Goal: Task Accomplishment & Management: Use online tool/utility

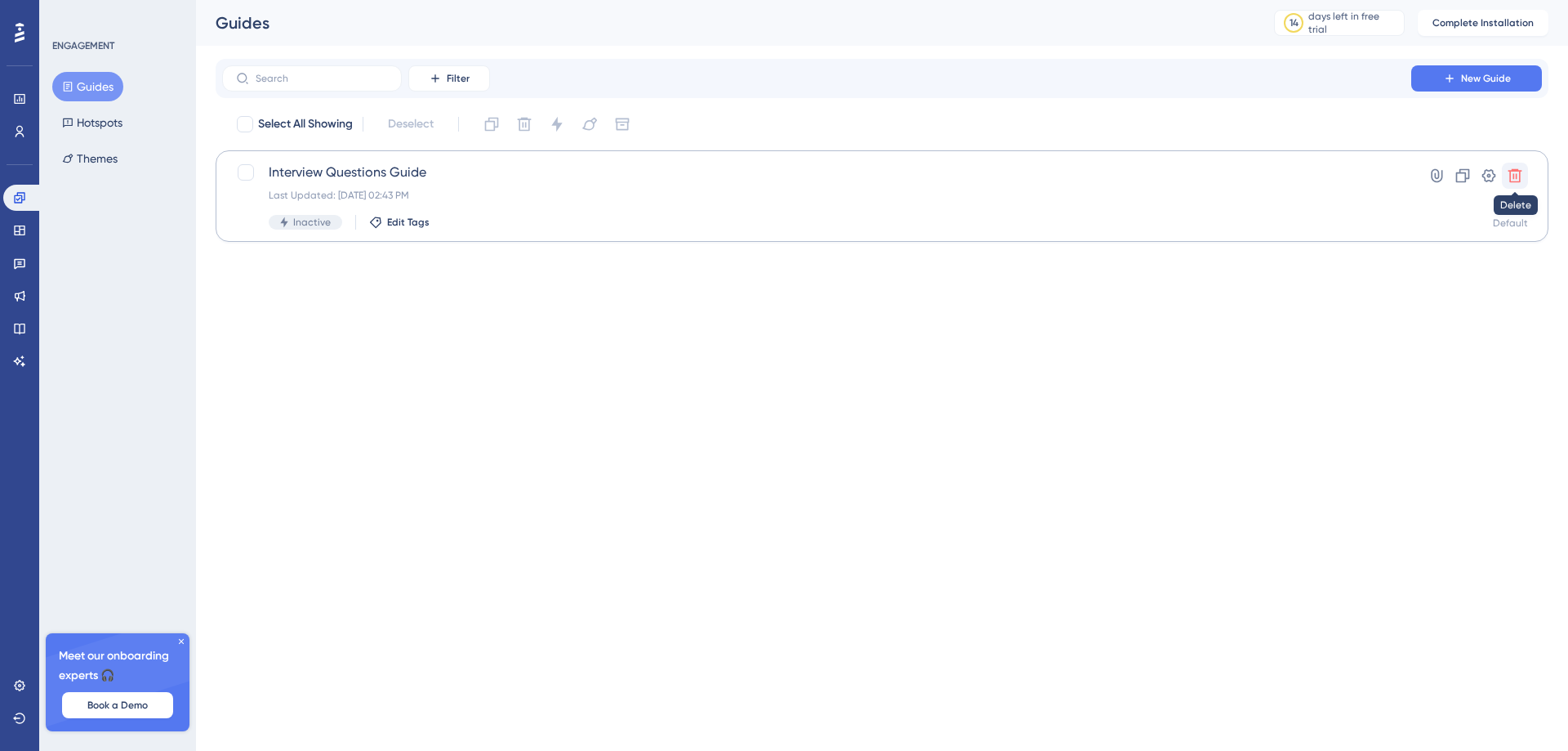
click at [1508, 175] on icon at bounding box center [1514, 175] width 16 height 16
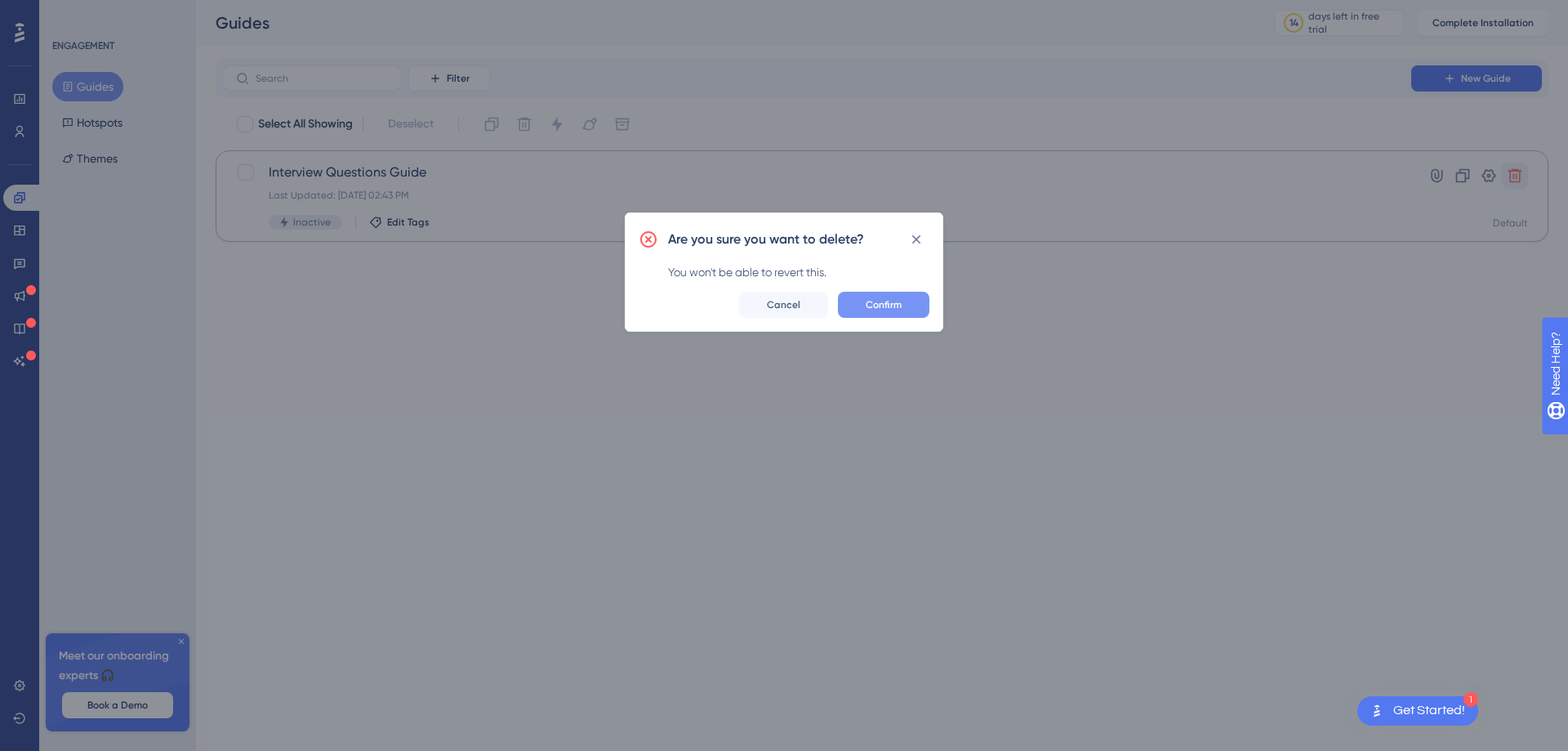
click at [888, 309] on span "Confirm" at bounding box center [883, 305] width 36 height 13
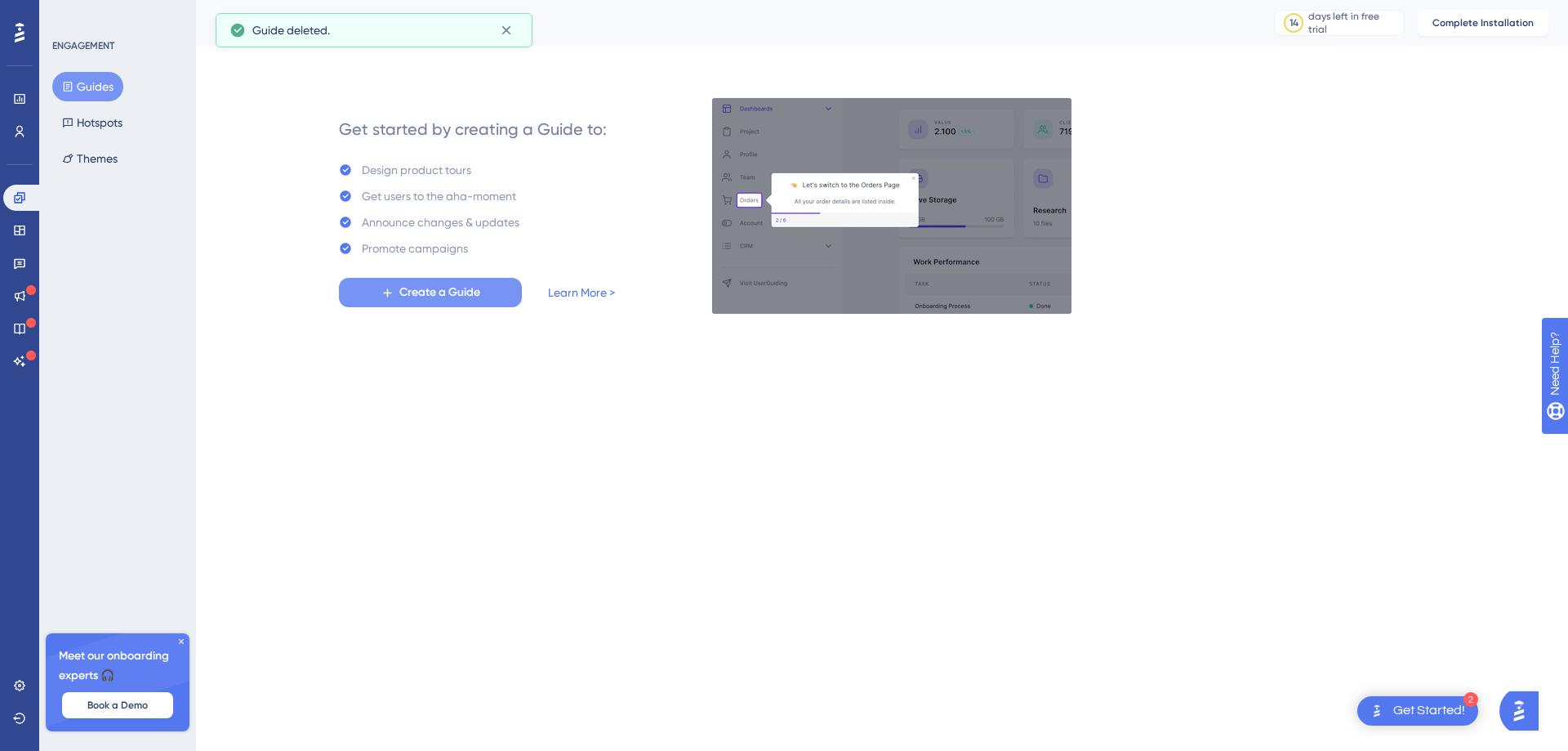
click at [481, 290] on button "Create a Guide" at bounding box center [430, 291] width 183 height 29
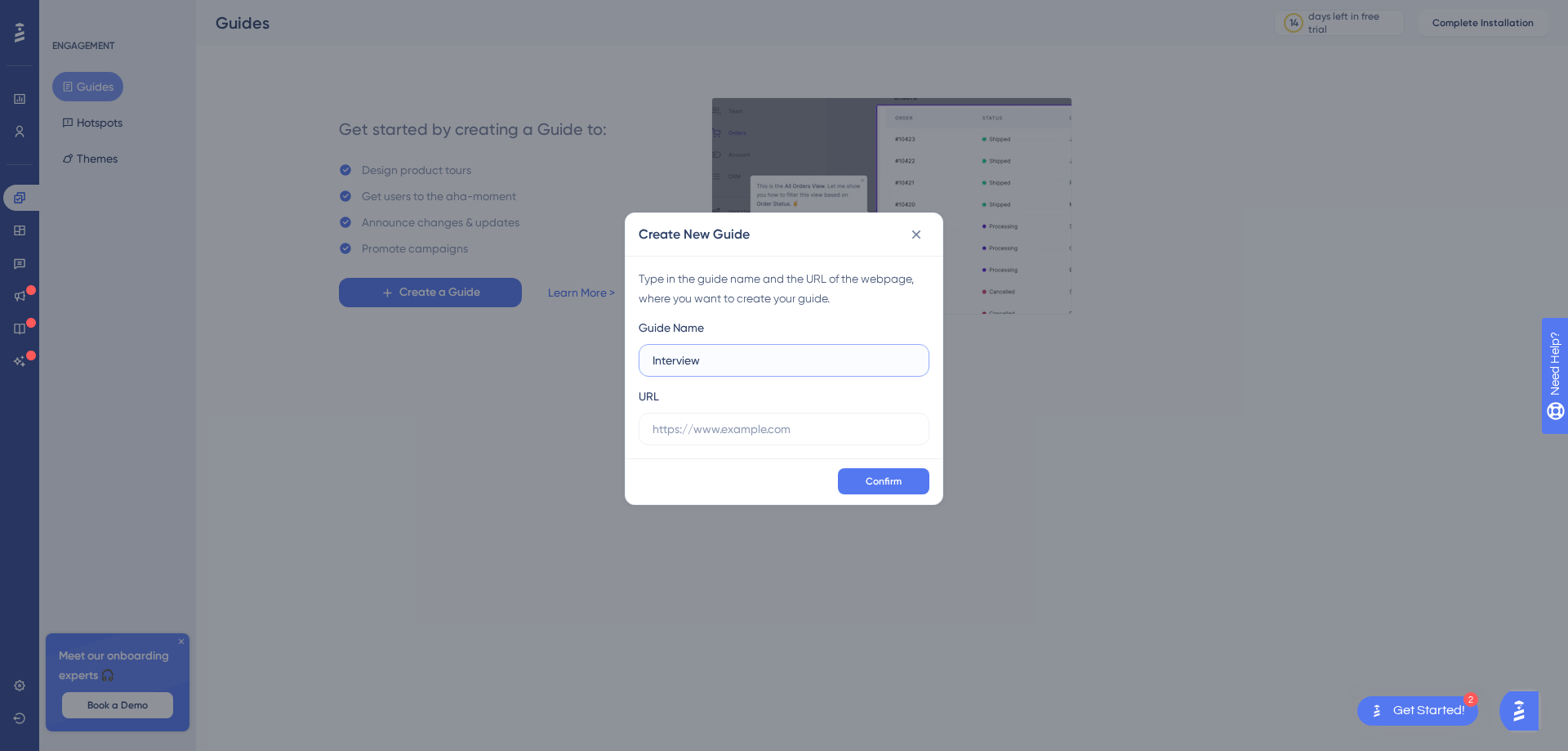
click at [744, 365] on input "Interview" at bounding box center [784, 360] width 263 height 18
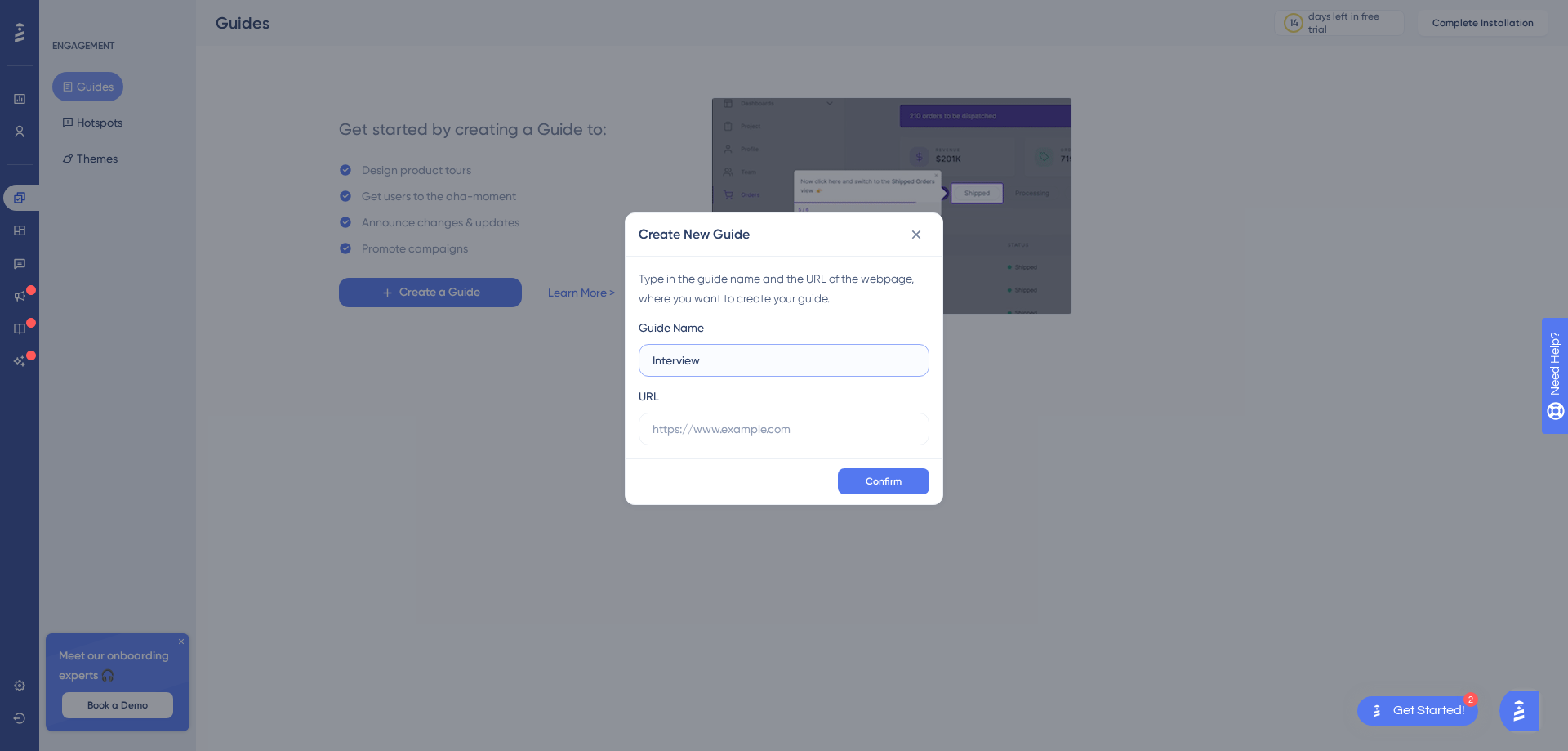
click at [788, 359] on input "Interview" at bounding box center [784, 360] width 263 height 18
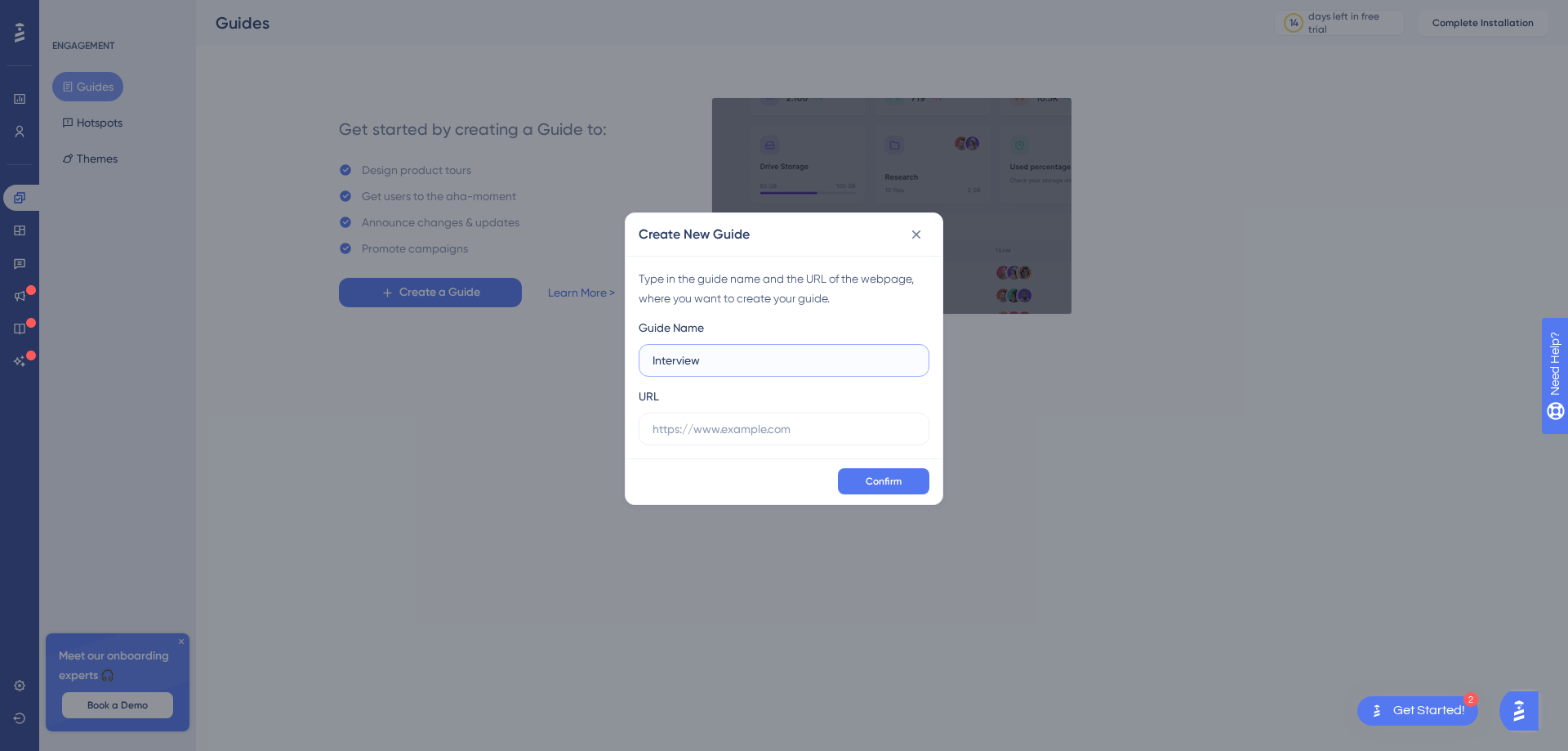
click at [790, 364] on input "Interview" at bounding box center [784, 360] width 263 height 18
type input "Interview Questions Guide"
paste input "https://tamuct-my.sharepoint.com/:w:/g/personal/lorena_gutierrez_tamuct_edu/Ea4…"
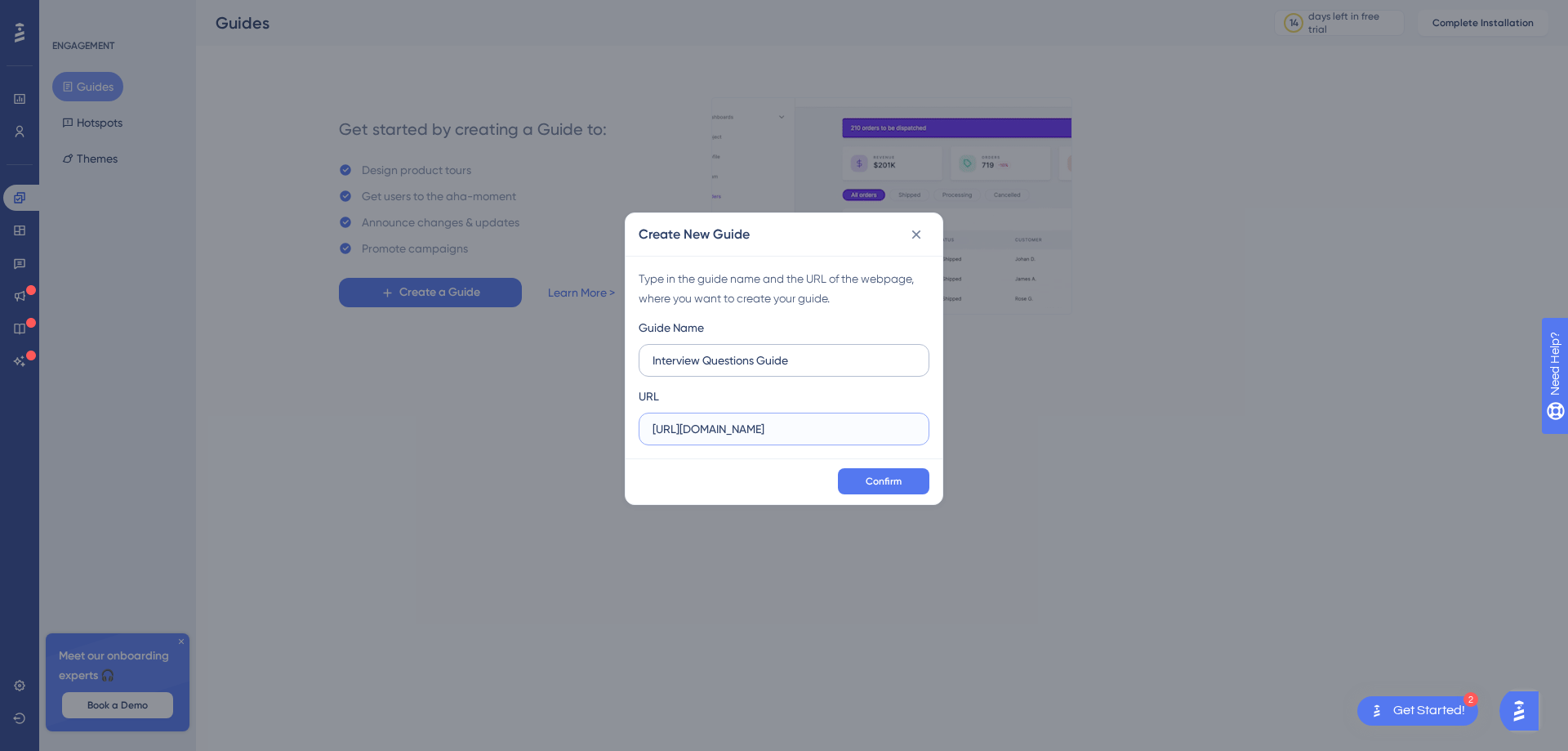
scroll to position [0, 545]
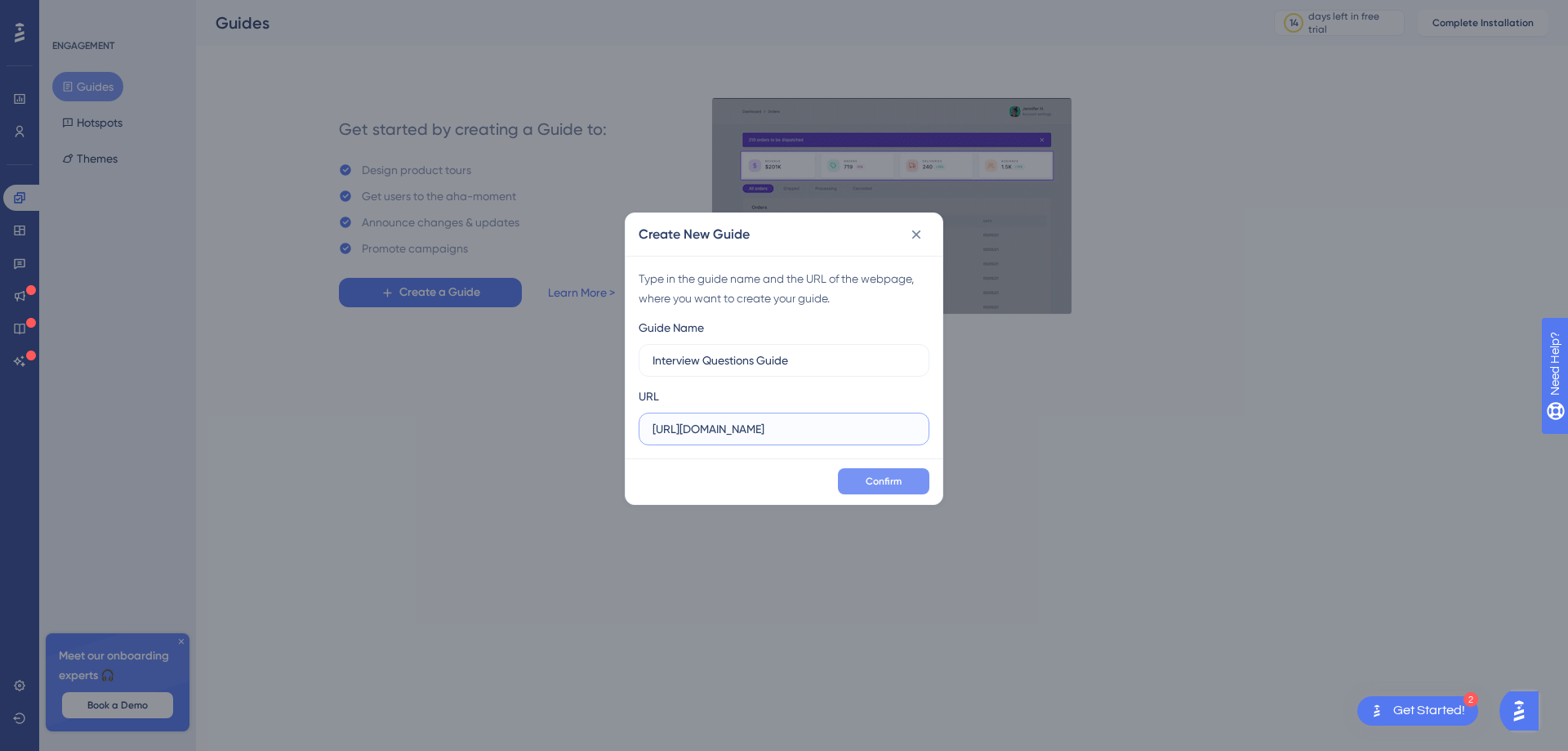
type input "https://tamuct-my.sharepoint.com/:w:/g/personal/lorena_gutierrez_tamuct_edu/Ea4…"
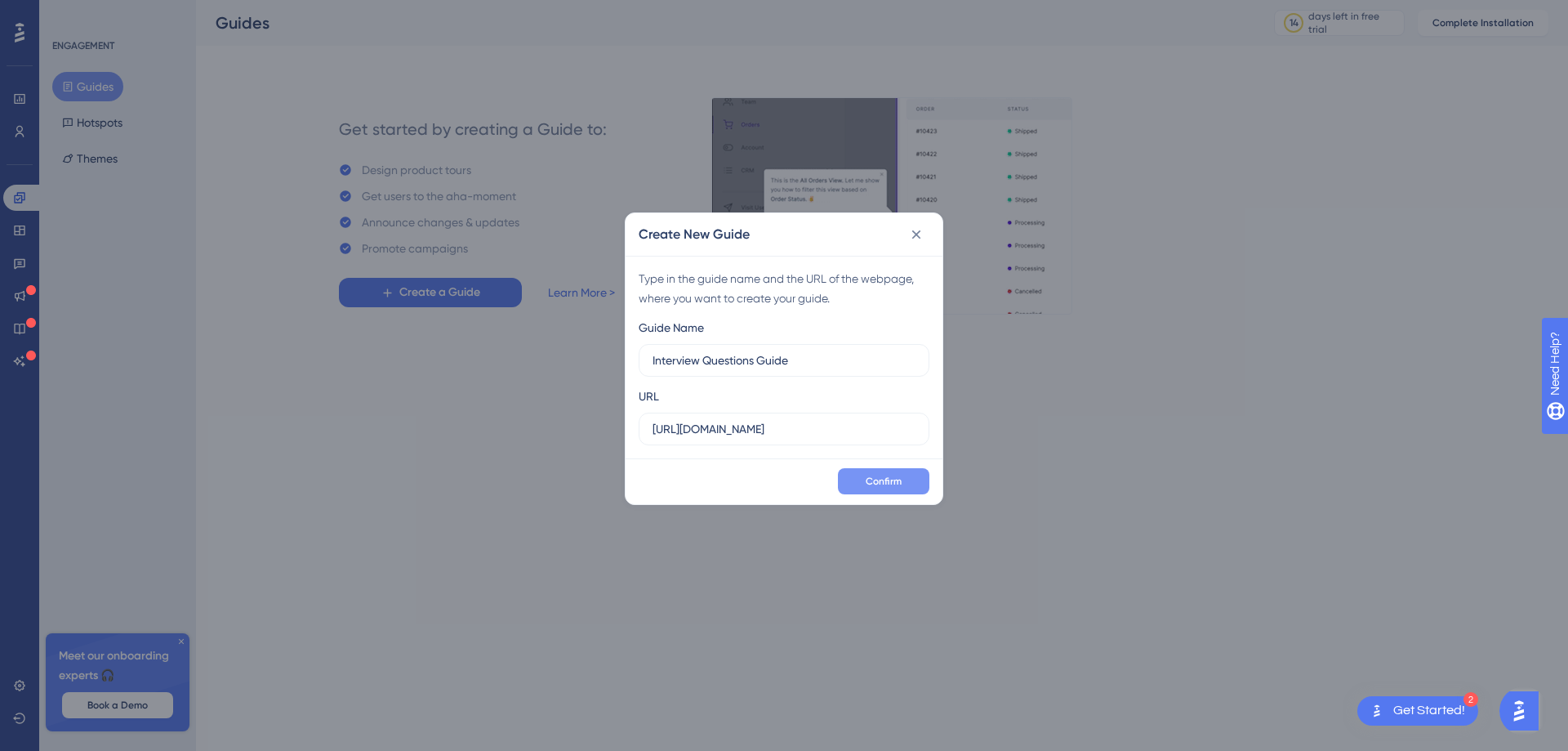
click at [867, 475] on span "Confirm" at bounding box center [883, 481] width 36 height 13
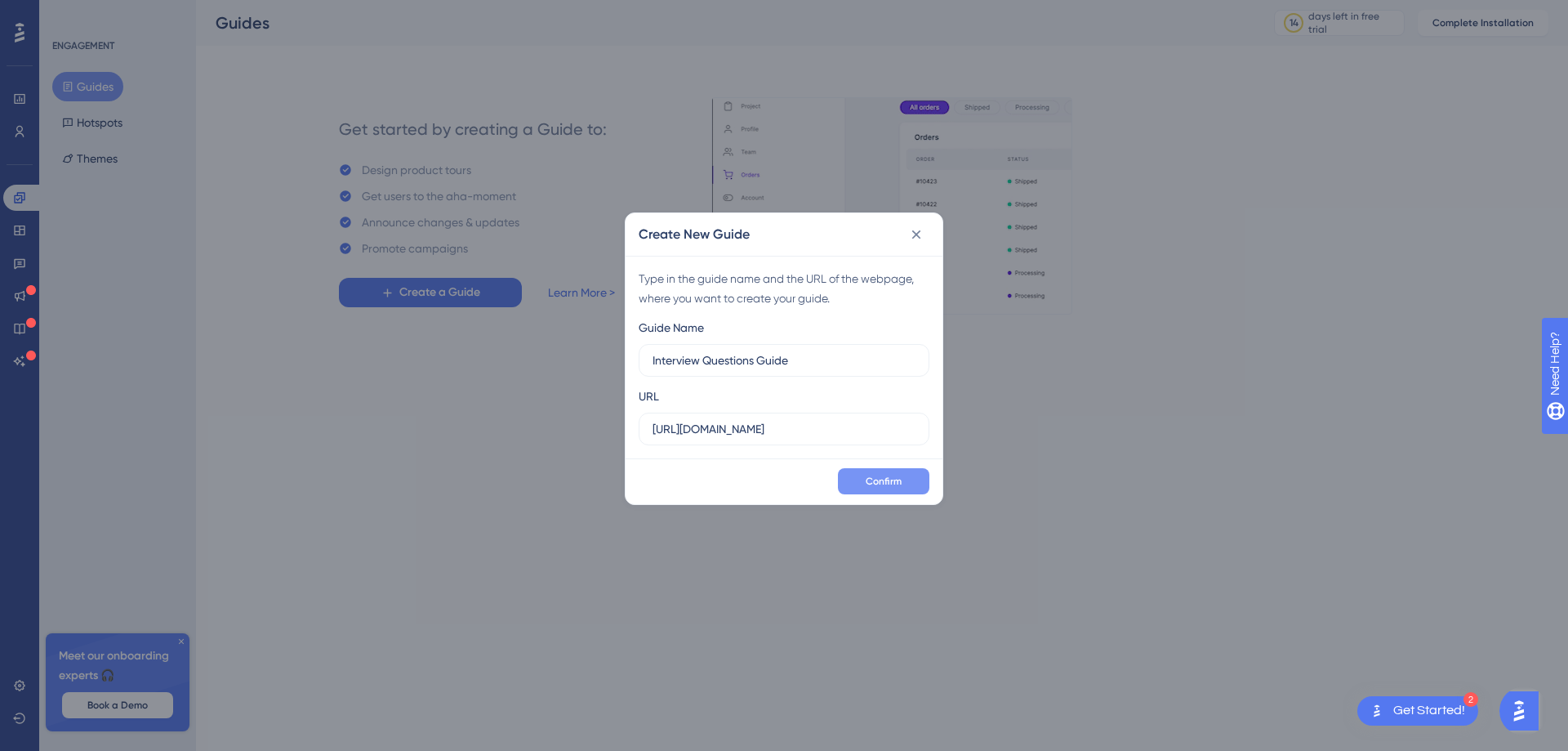
scroll to position [0, 0]
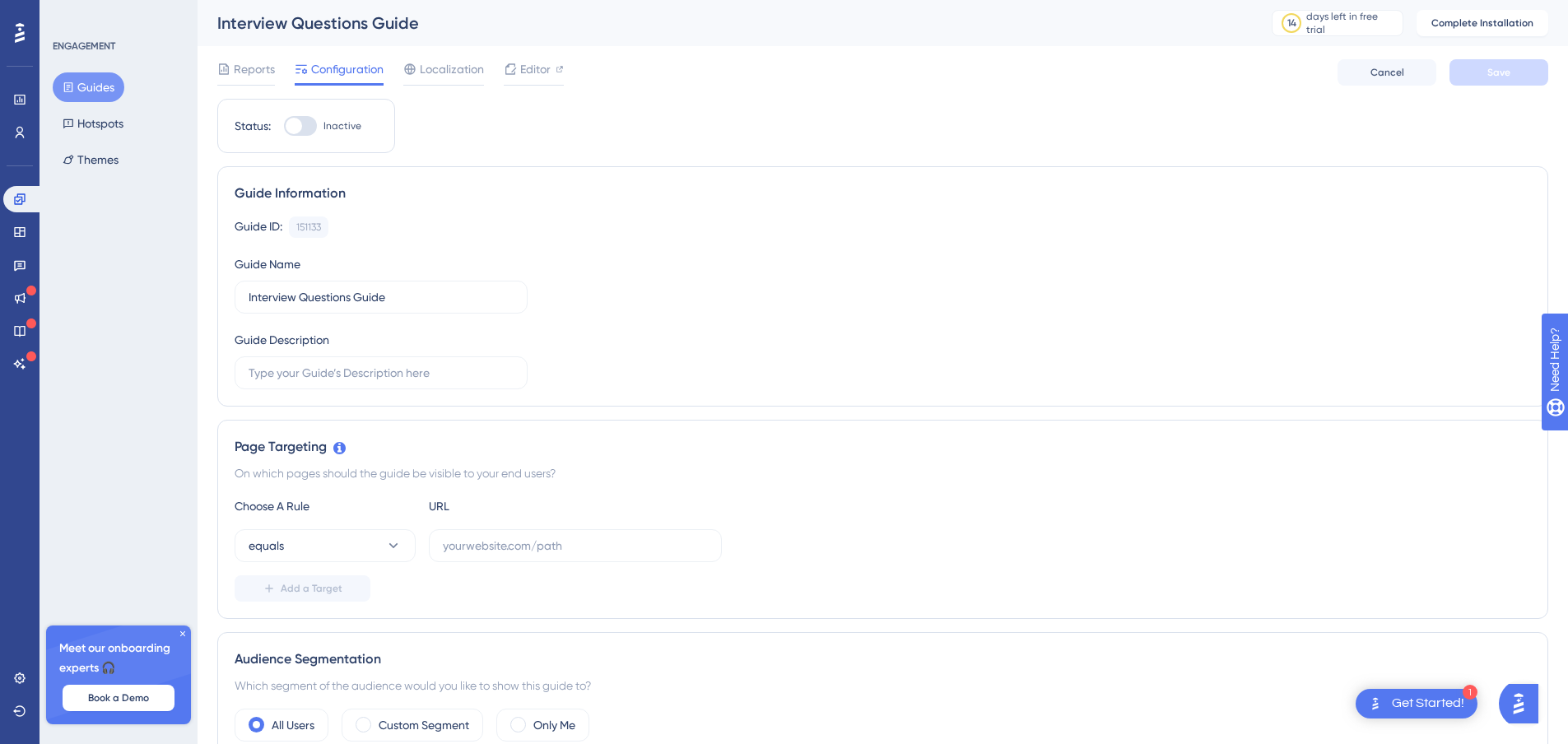
click at [66, 83] on icon at bounding box center [69, 87] width 9 height 9
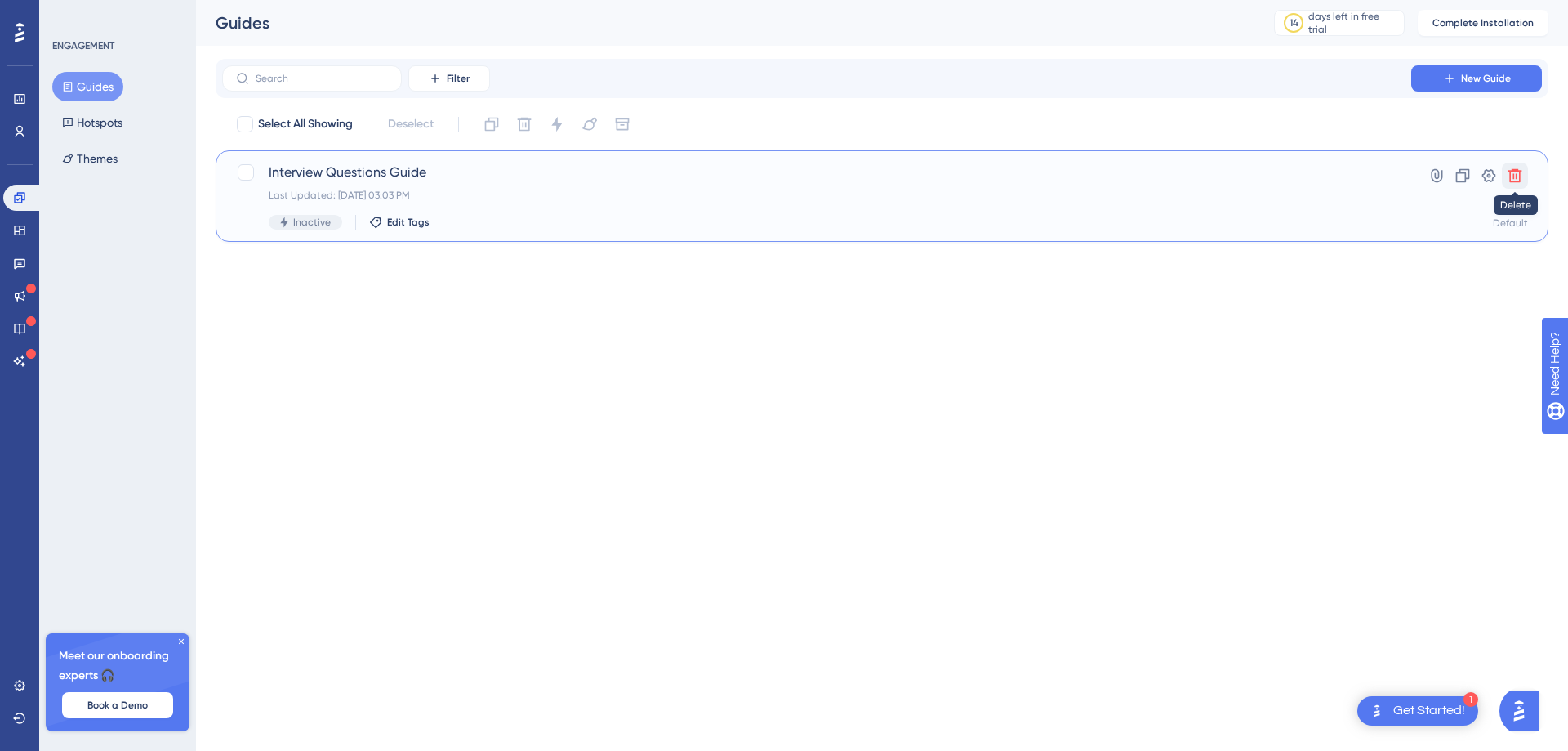
click at [1521, 177] on icon at bounding box center [1514, 175] width 16 height 16
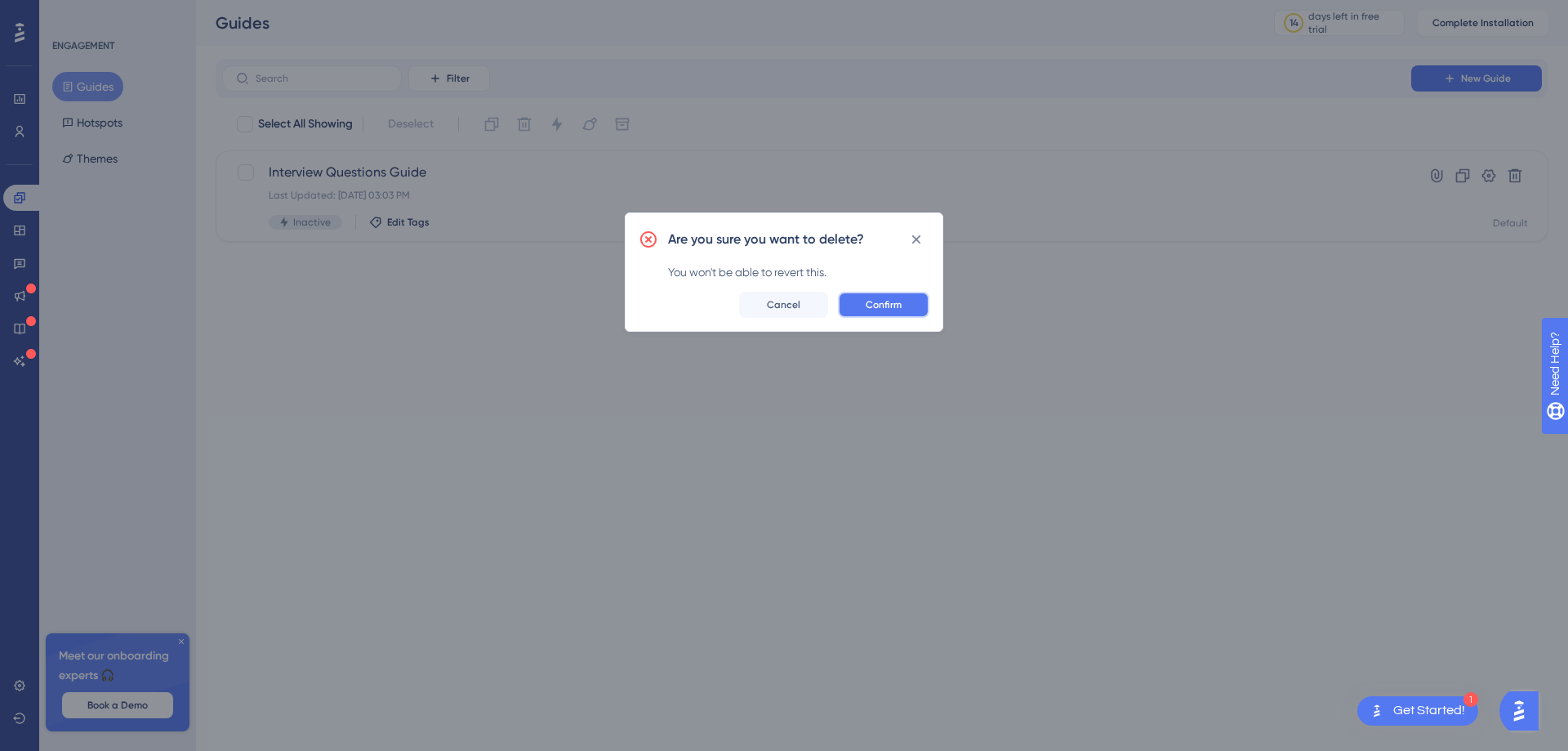
click at [894, 304] on span "Confirm" at bounding box center [883, 305] width 36 height 13
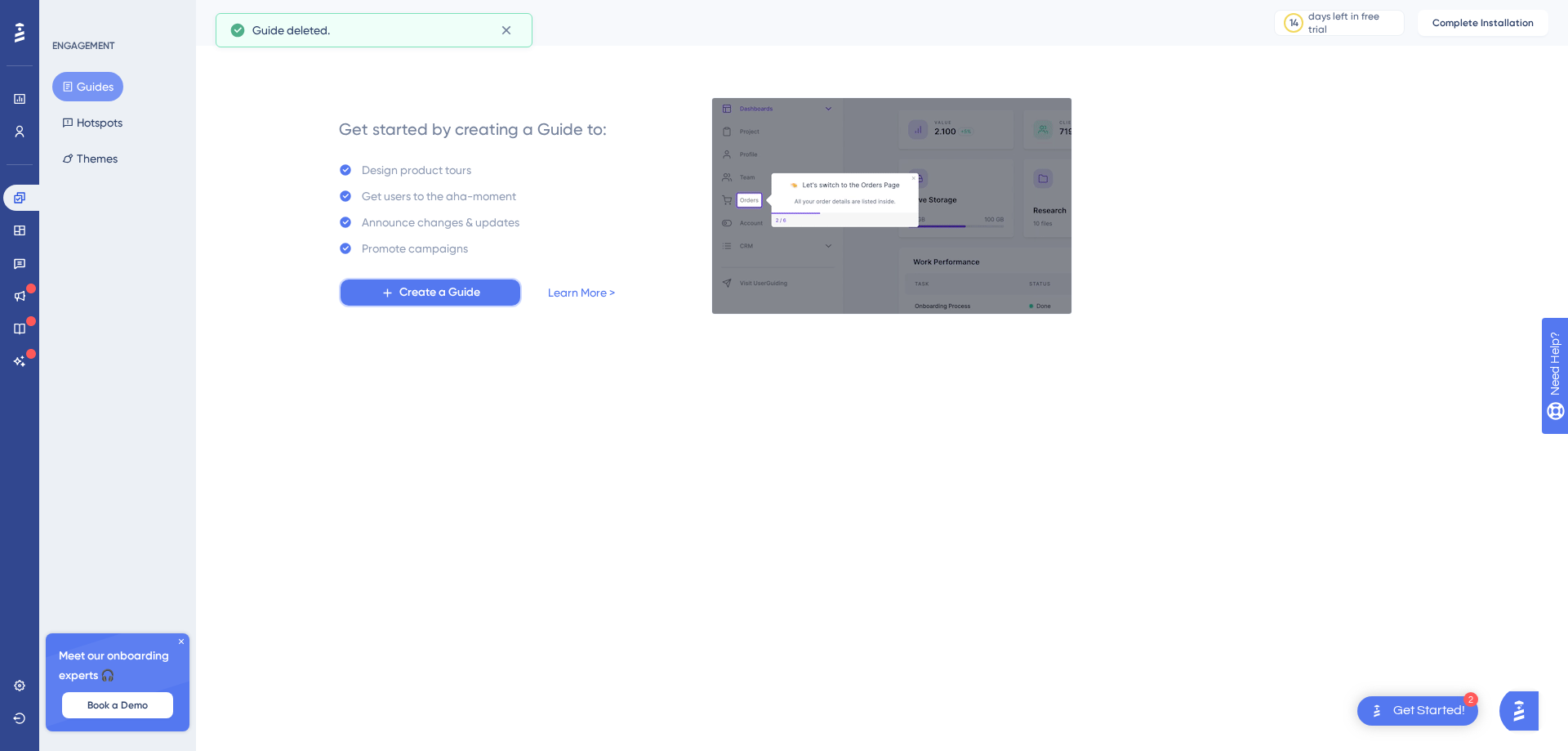
click at [444, 300] on span "Create a Guide" at bounding box center [440, 292] width 81 height 20
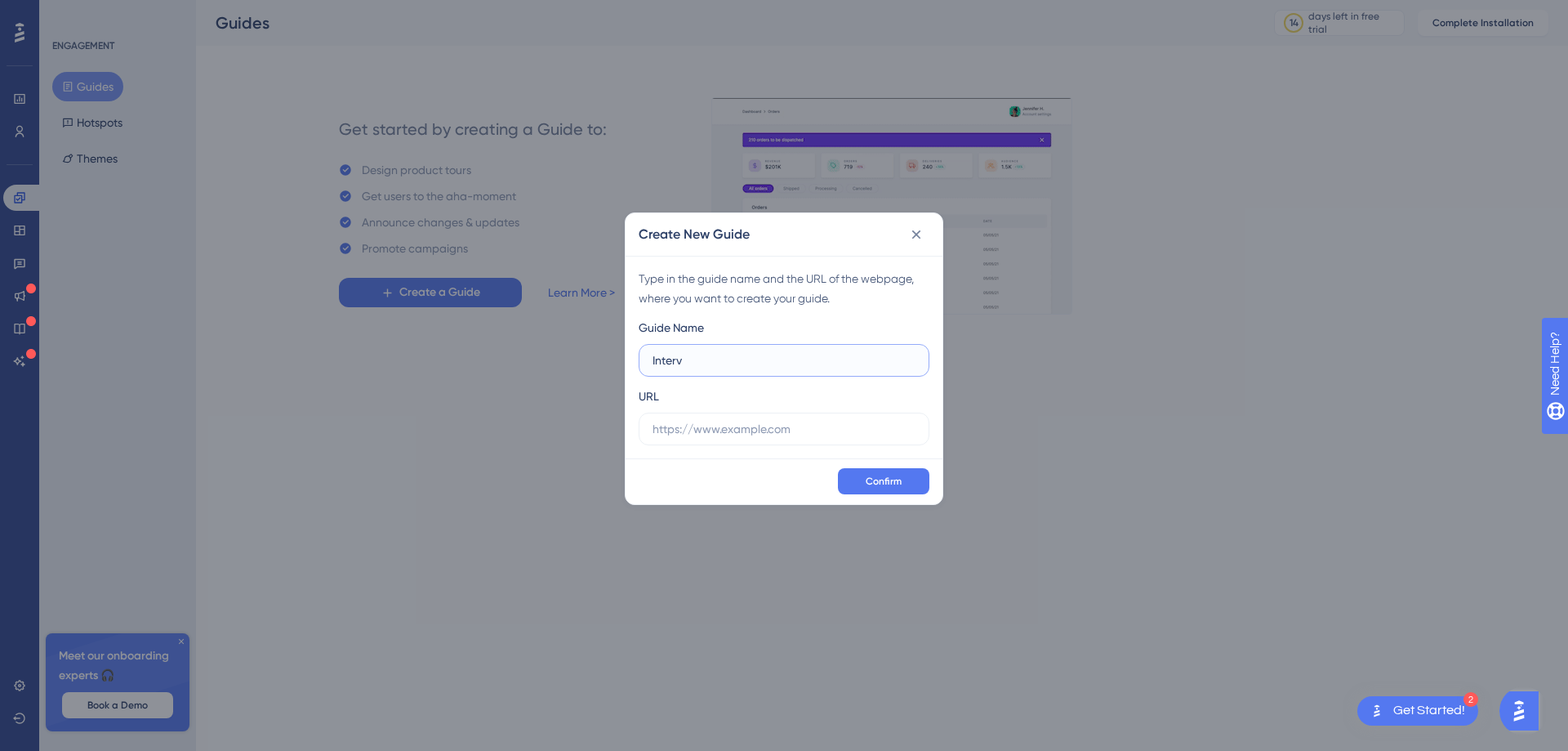
click at [707, 363] on input "Interv" at bounding box center [784, 360] width 263 height 18
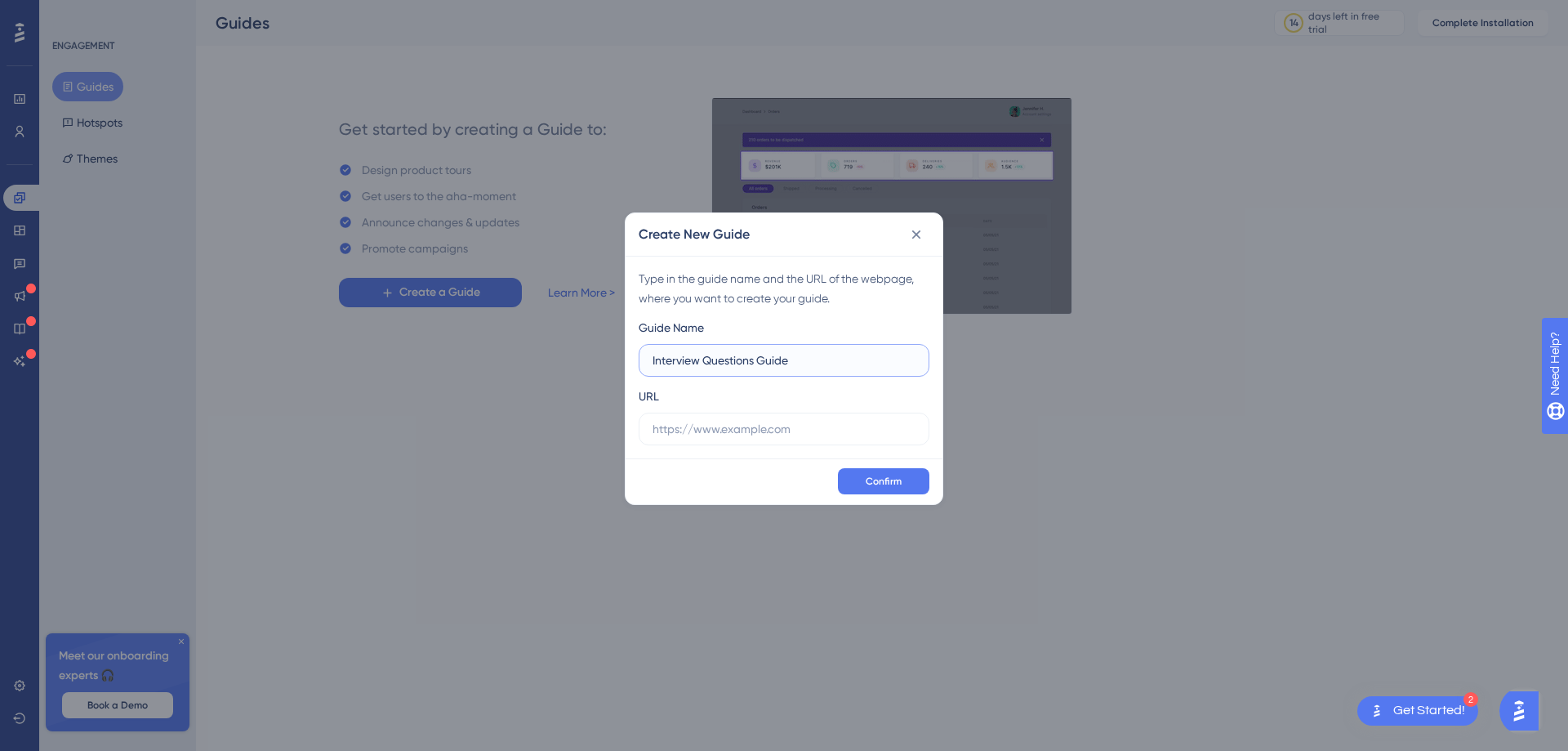
type input "Interview Questions Guide"
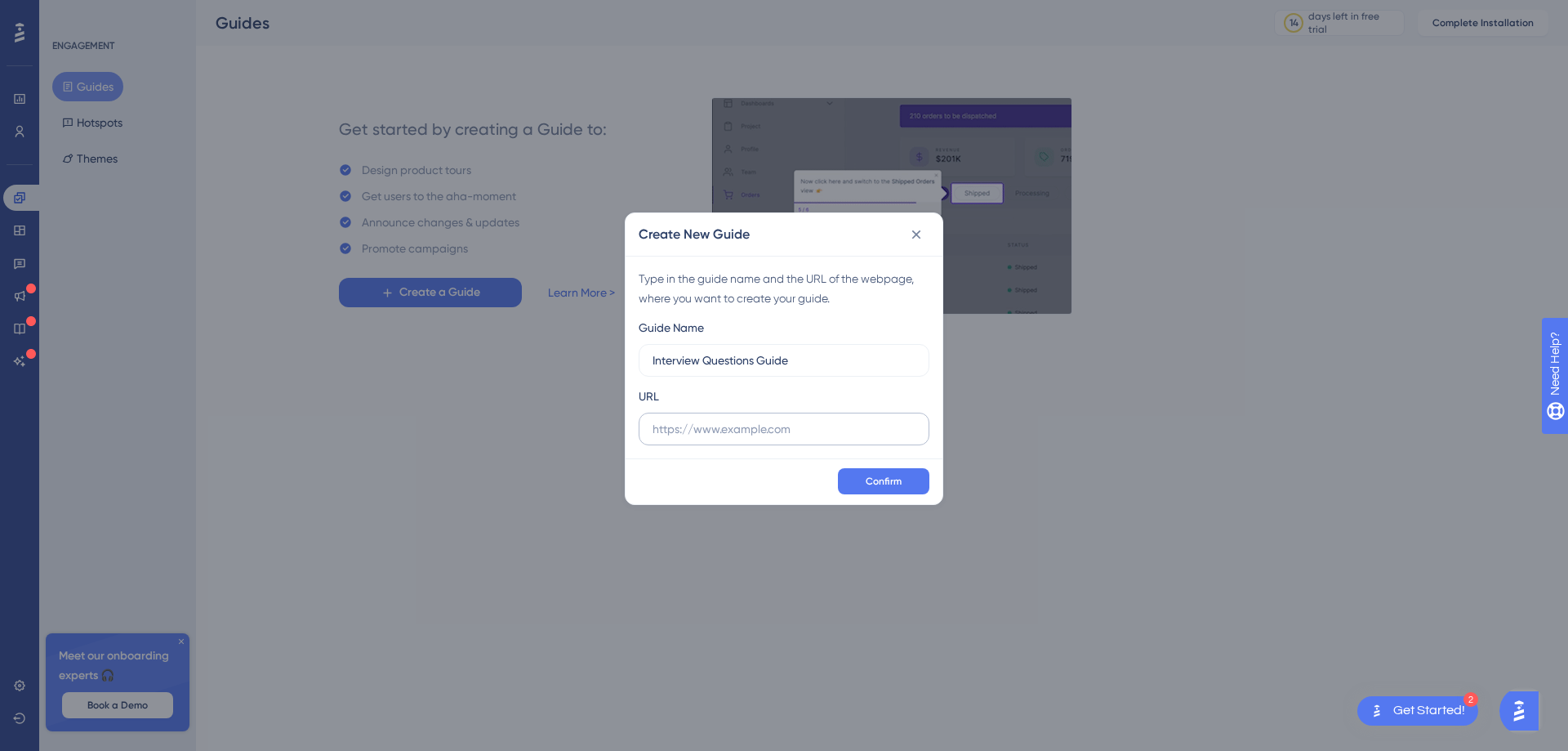
click at [721, 416] on label at bounding box center [784, 429] width 290 height 33
click at [721, 420] on input "text" at bounding box center [784, 429] width 263 height 18
paste input "https://tamuct-my.sharepoint.com/:w:/g/personal/lorena_gutierrez_tamuct_edu/Ea4…"
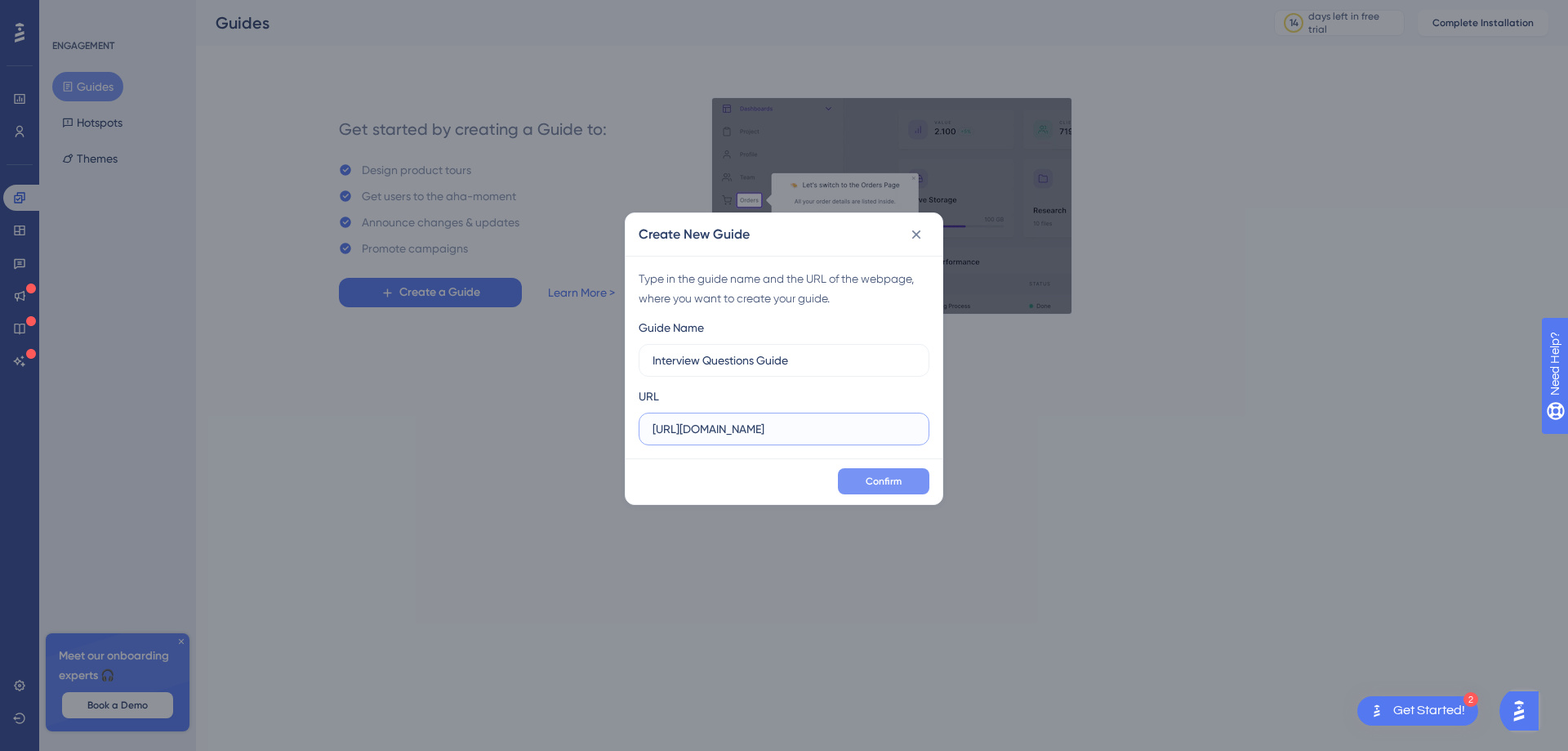
scroll to position [0, 549]
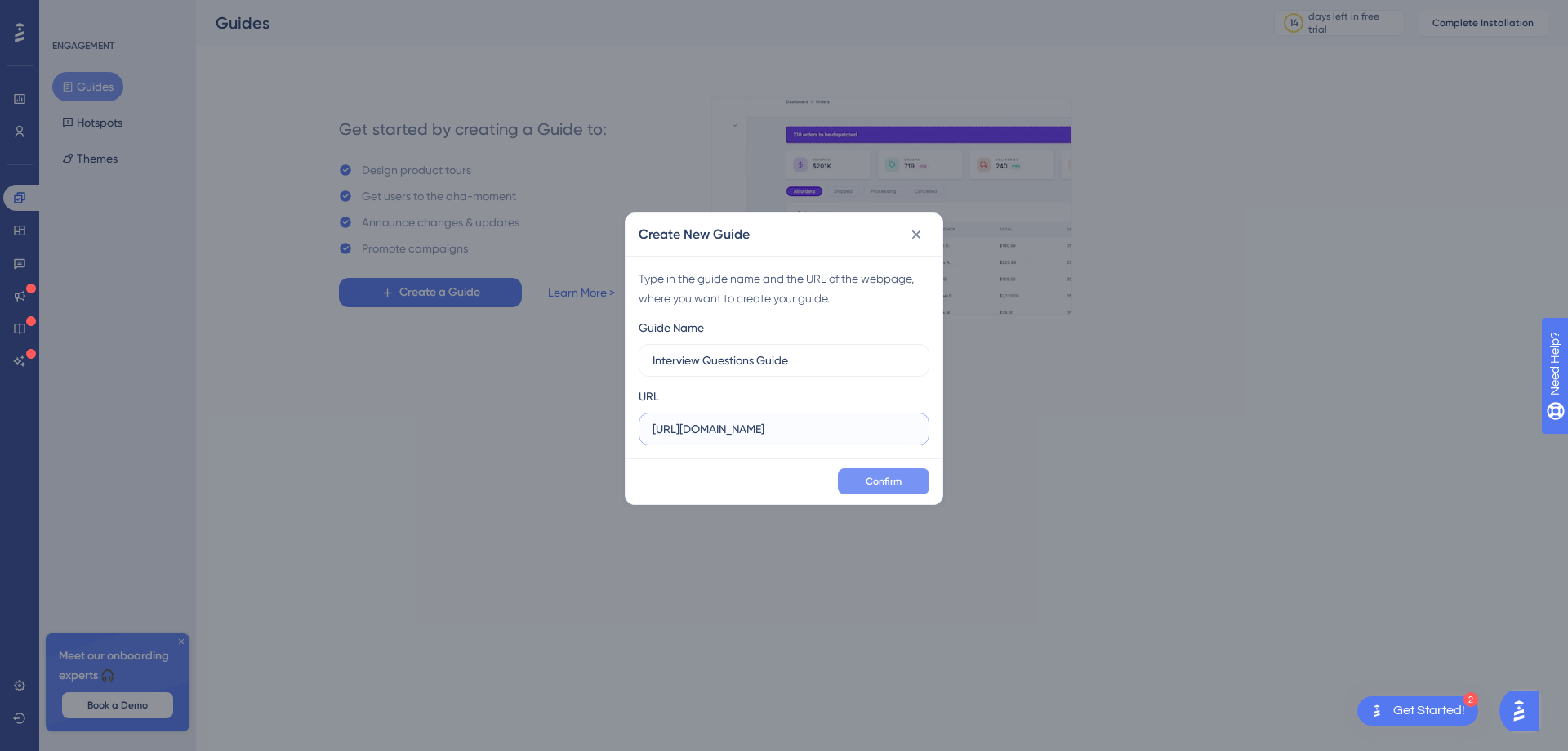
type input "https://tamuct-my.sharepoint.com/:w:/g/personal/lorena_gutierrez_tamuct_edu/Ea4…"
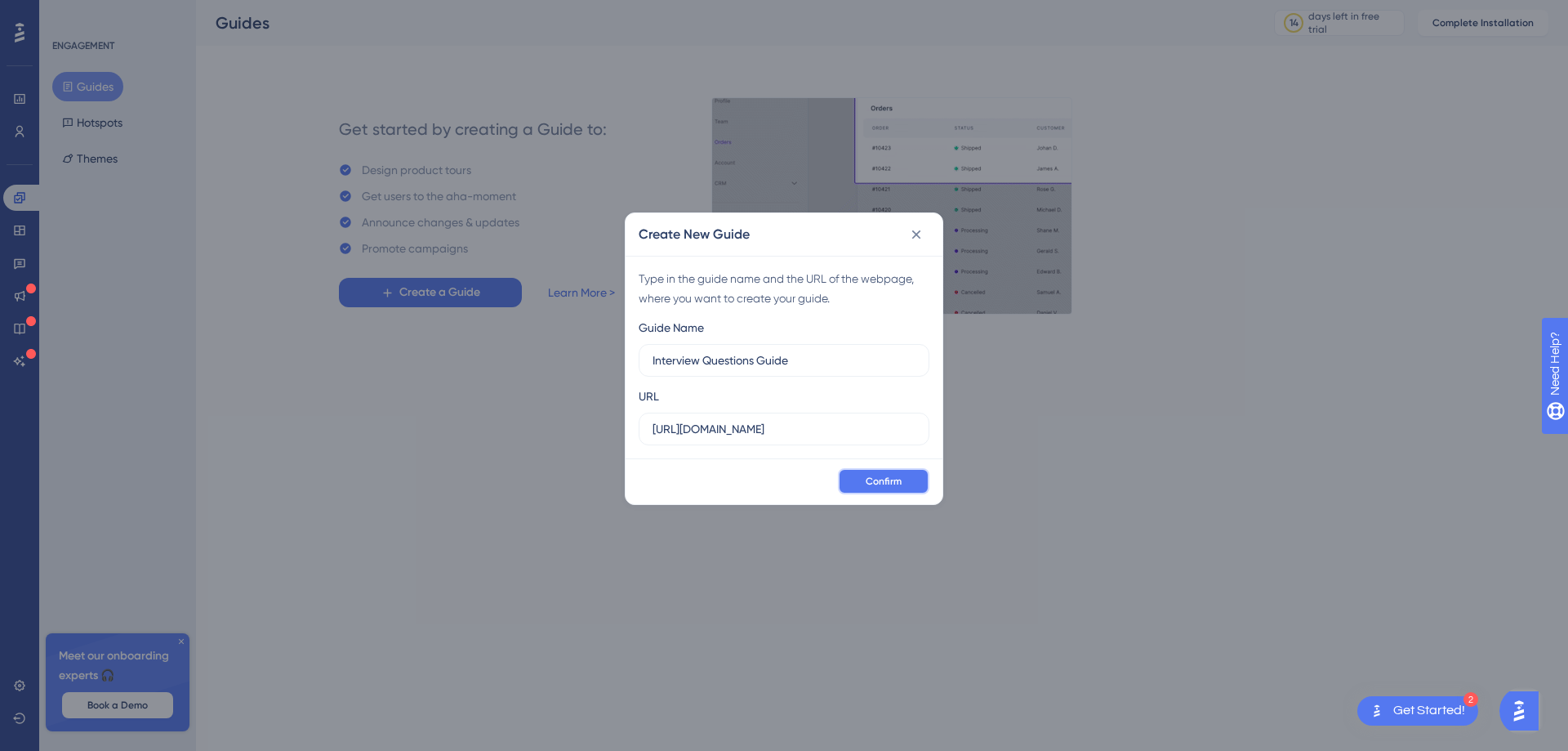
click at [889, 487] on span "Confirm" at bounding box center [883, 481] width 36 height 13
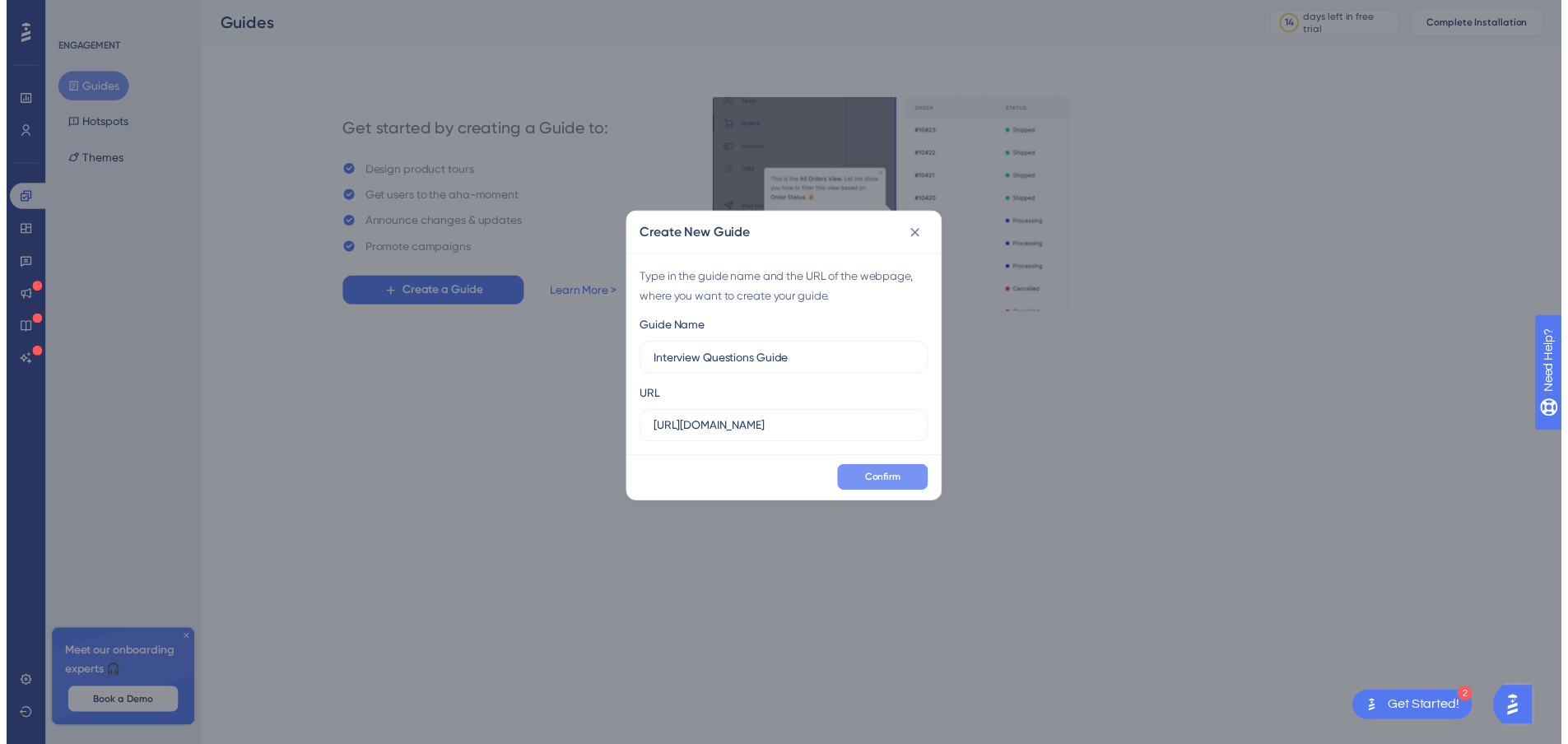
scroll to position [0, 0]
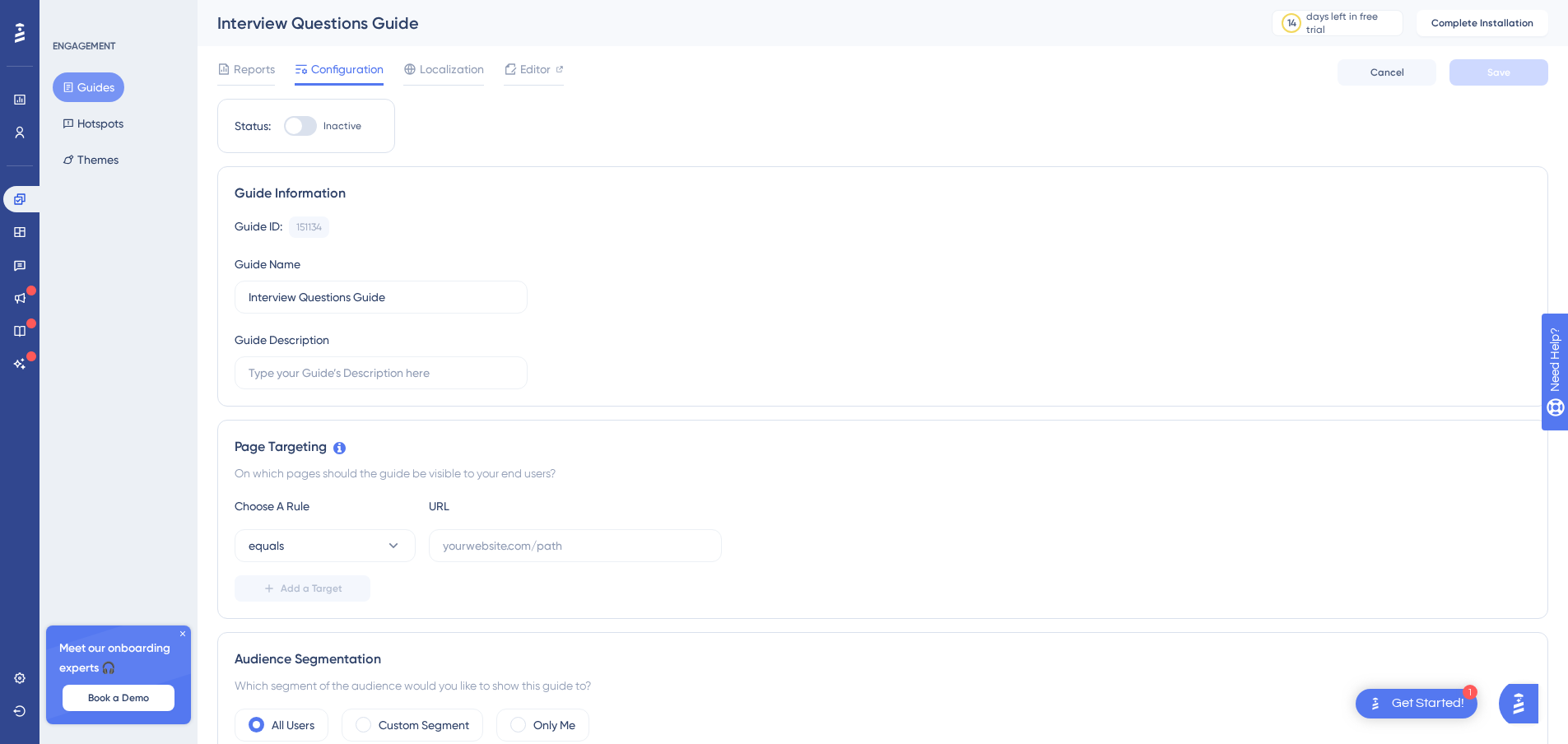
click at [87, 84] on button "Guides" at bounding box center [89, 86] width 72 height 29
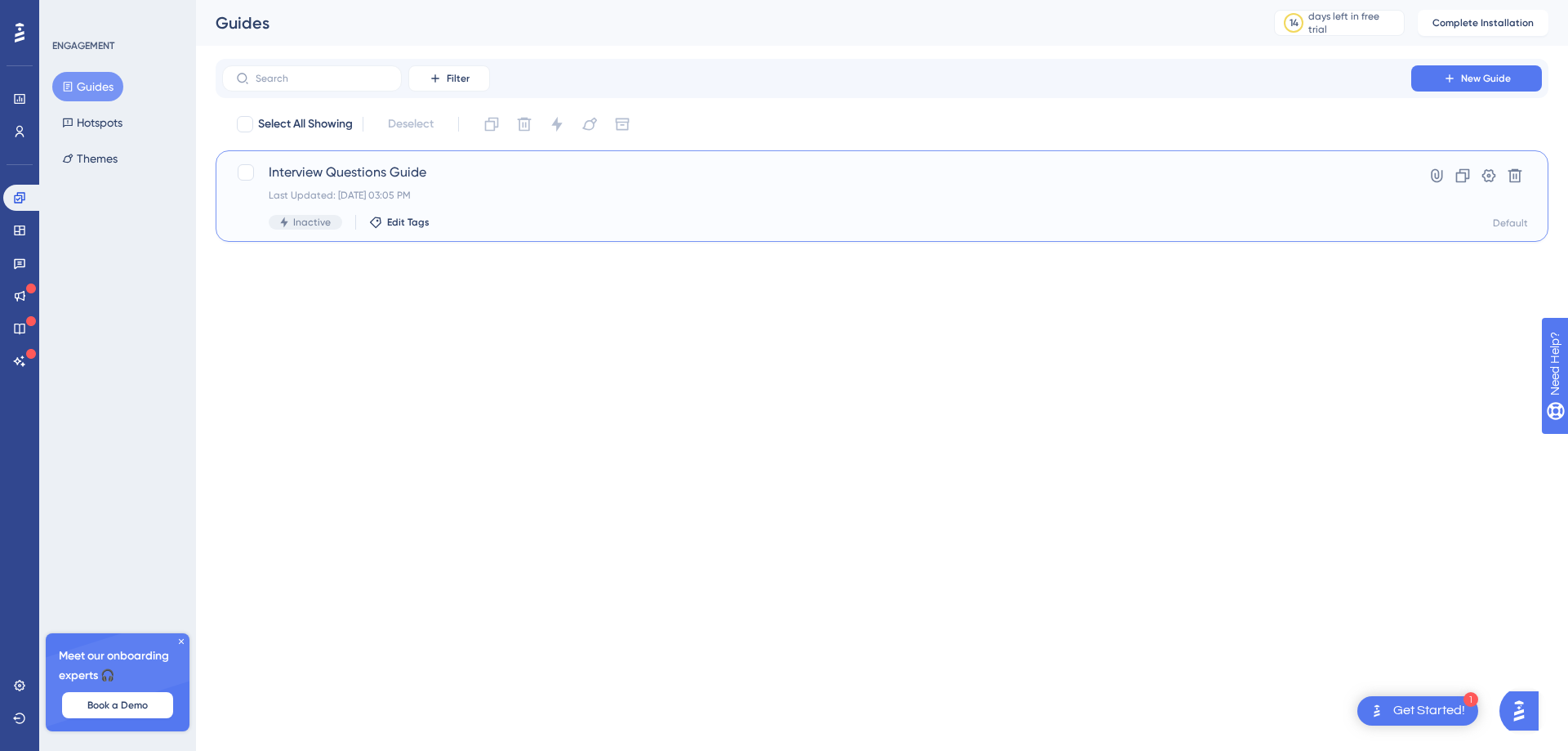
click at [442, 182] on div "Interview Questions Guide Last Updated: Sep 02 2025, 03:05 PM Inactive Edit Tags" at bounding box center [816, 196] width 1095 height 67
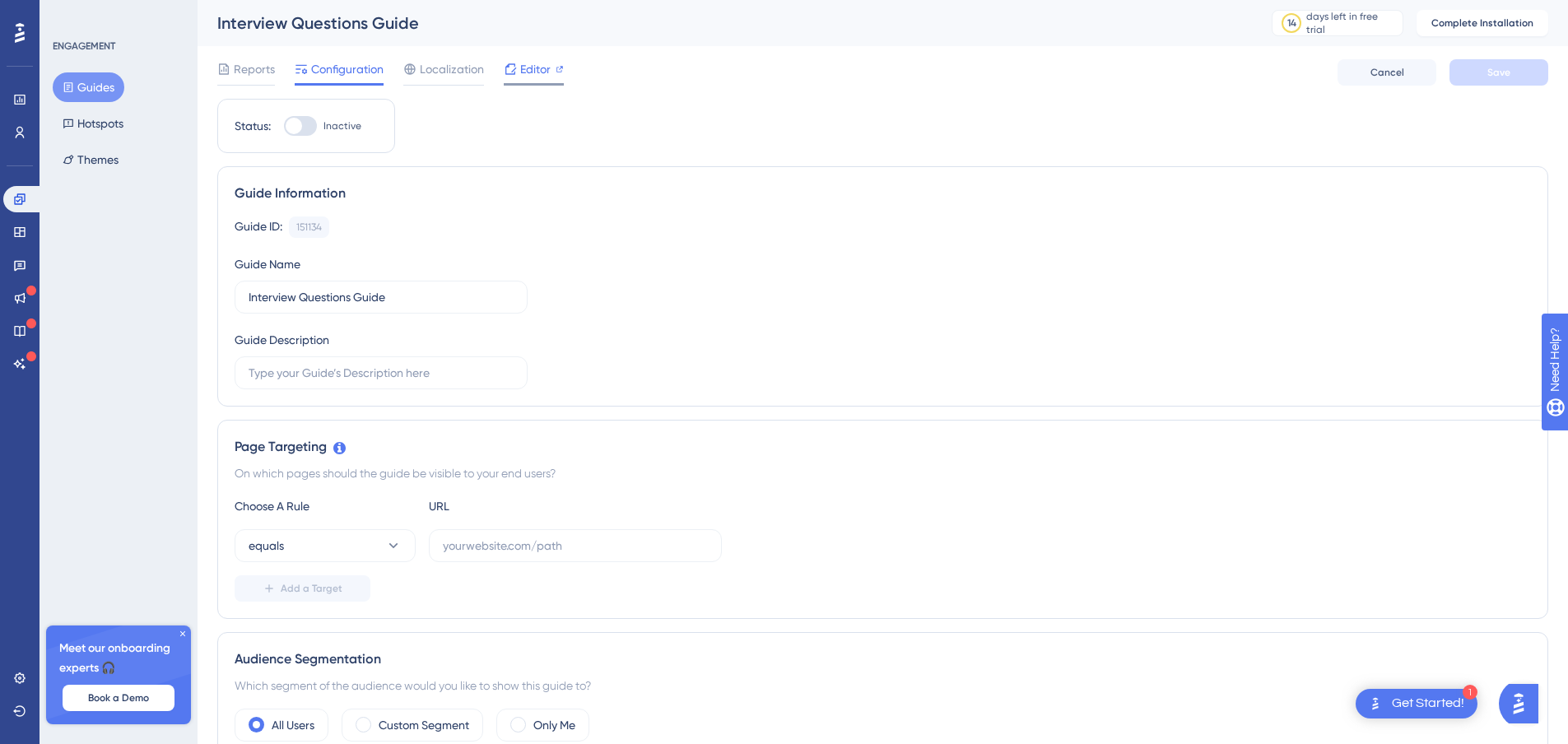
click at [550, 76] on div "Editor" at bounding box center [533, 69] width 60 height 20
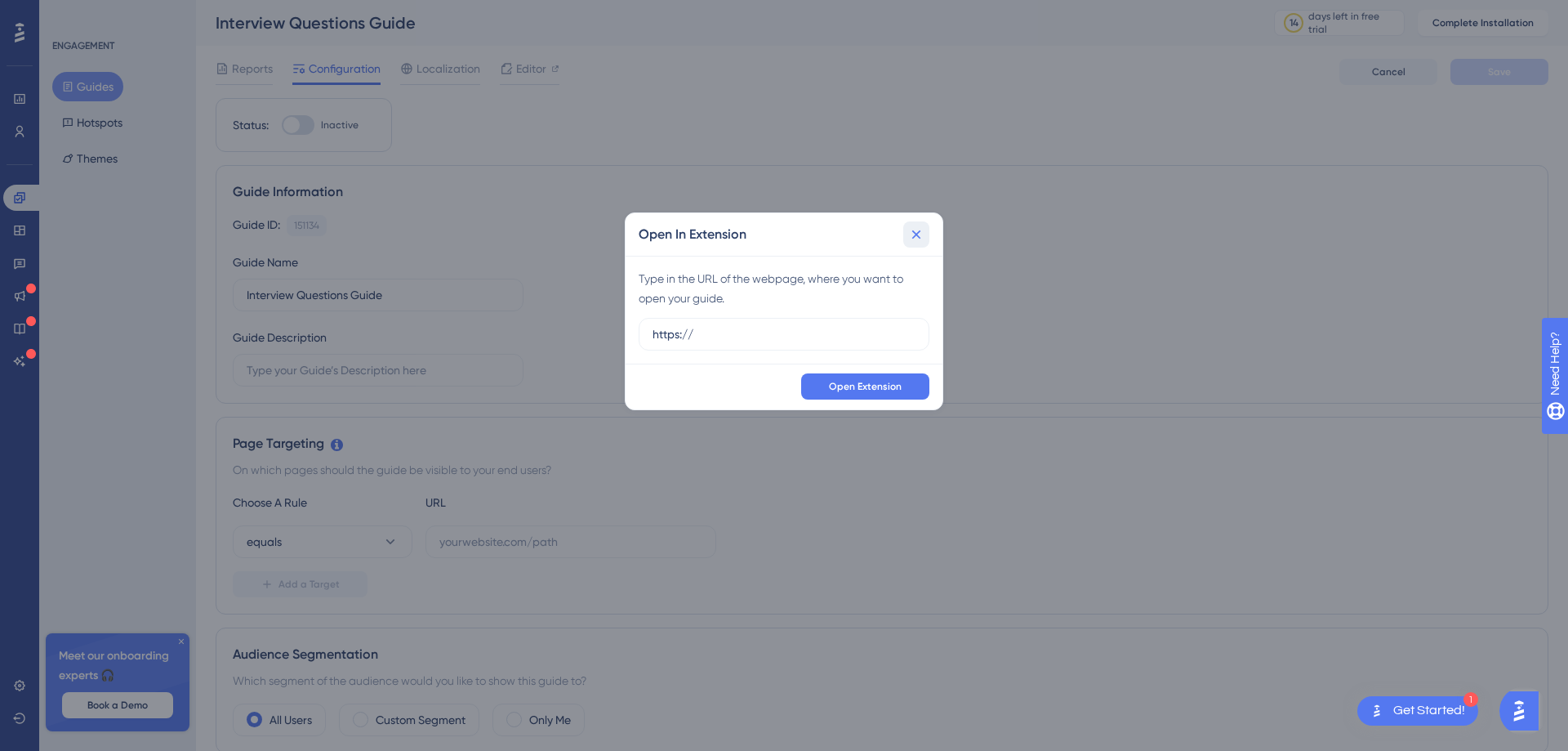
click at [916, 239] on icon at bounding box center [915, 234] width 16 height 16
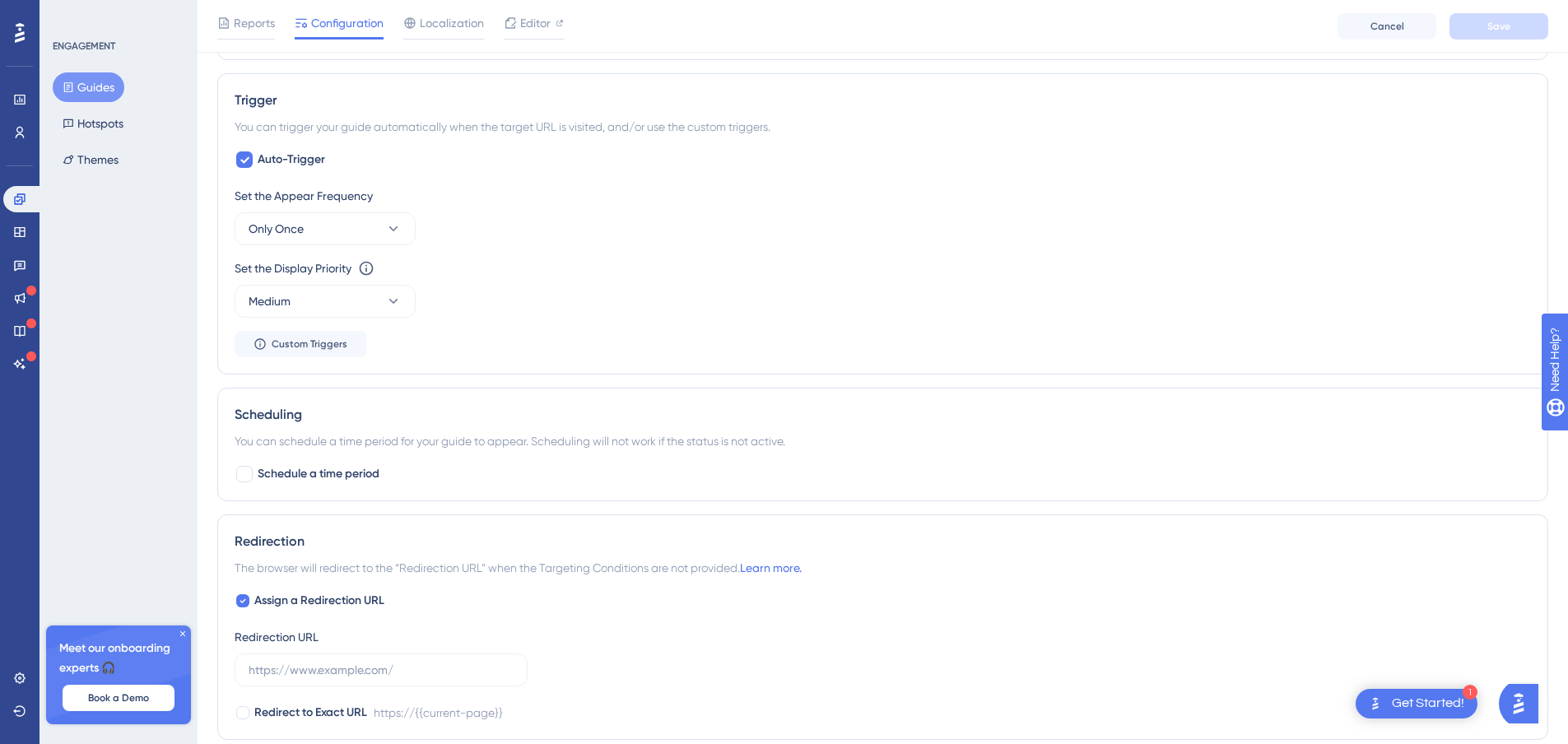
scroll to position [515, 0]
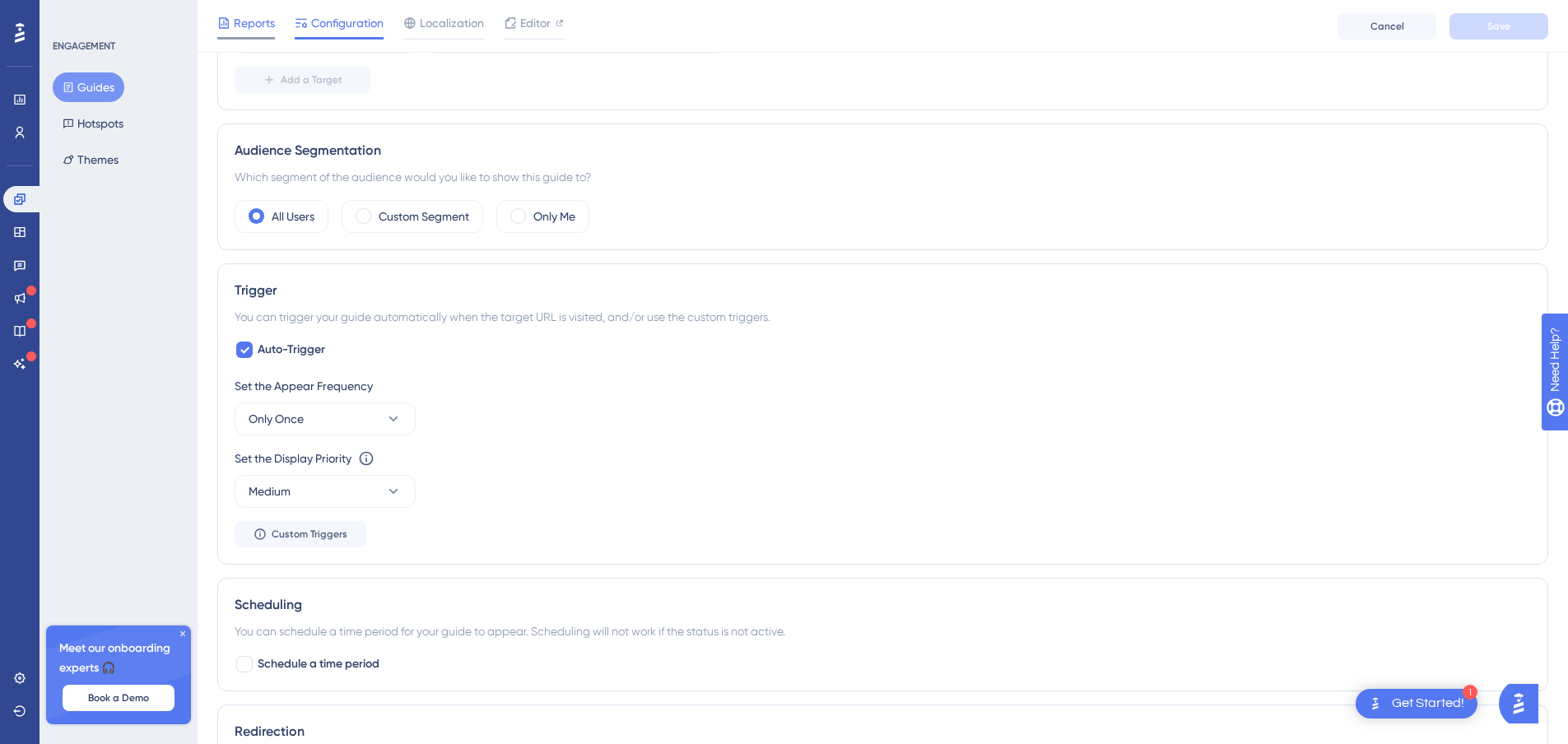
click at [260, 17] on span "Reports" at bounding box center [254, 23] width 41 height 20
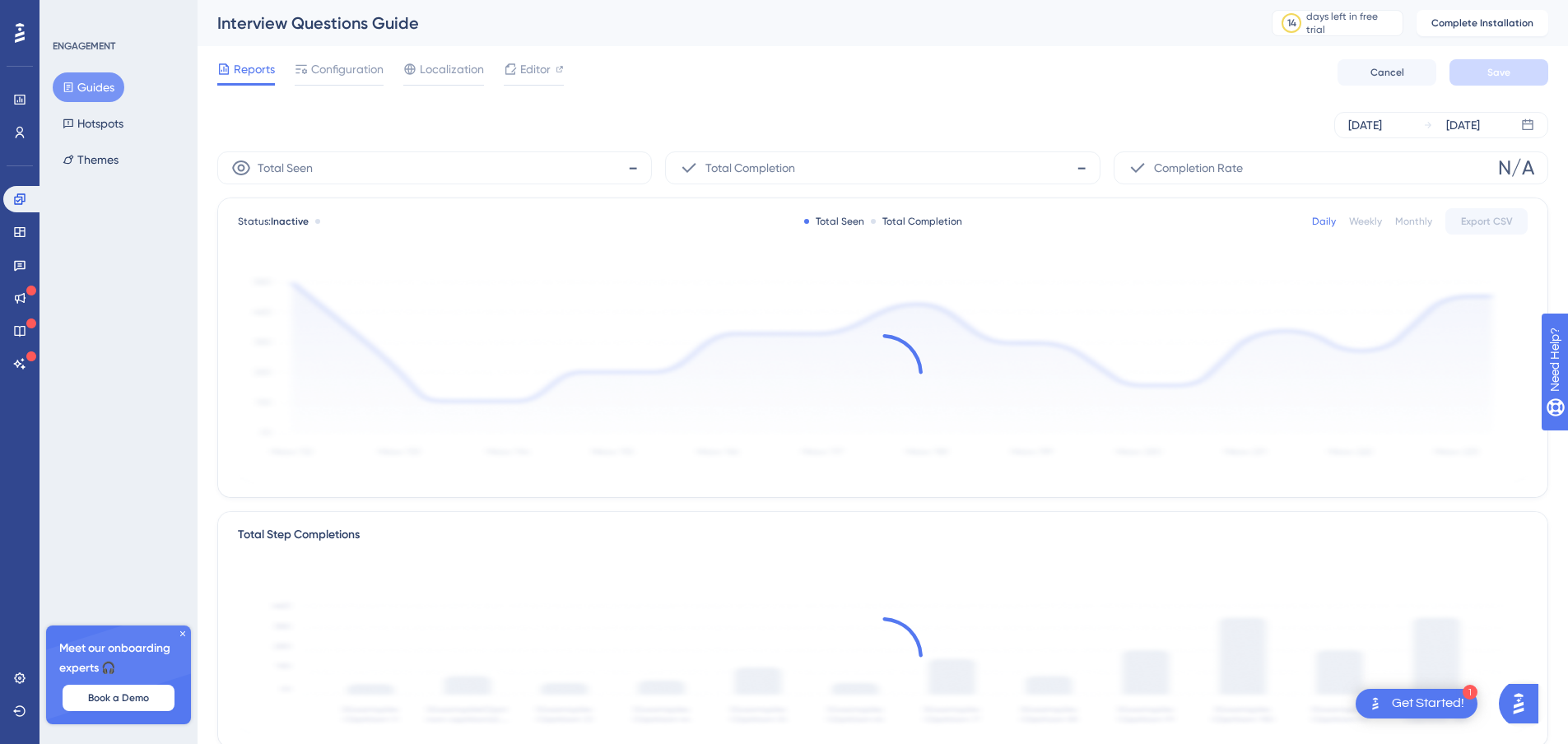
click at [84, 90] on button "Guides" at bounding box center [89, 86] width 72 height 29
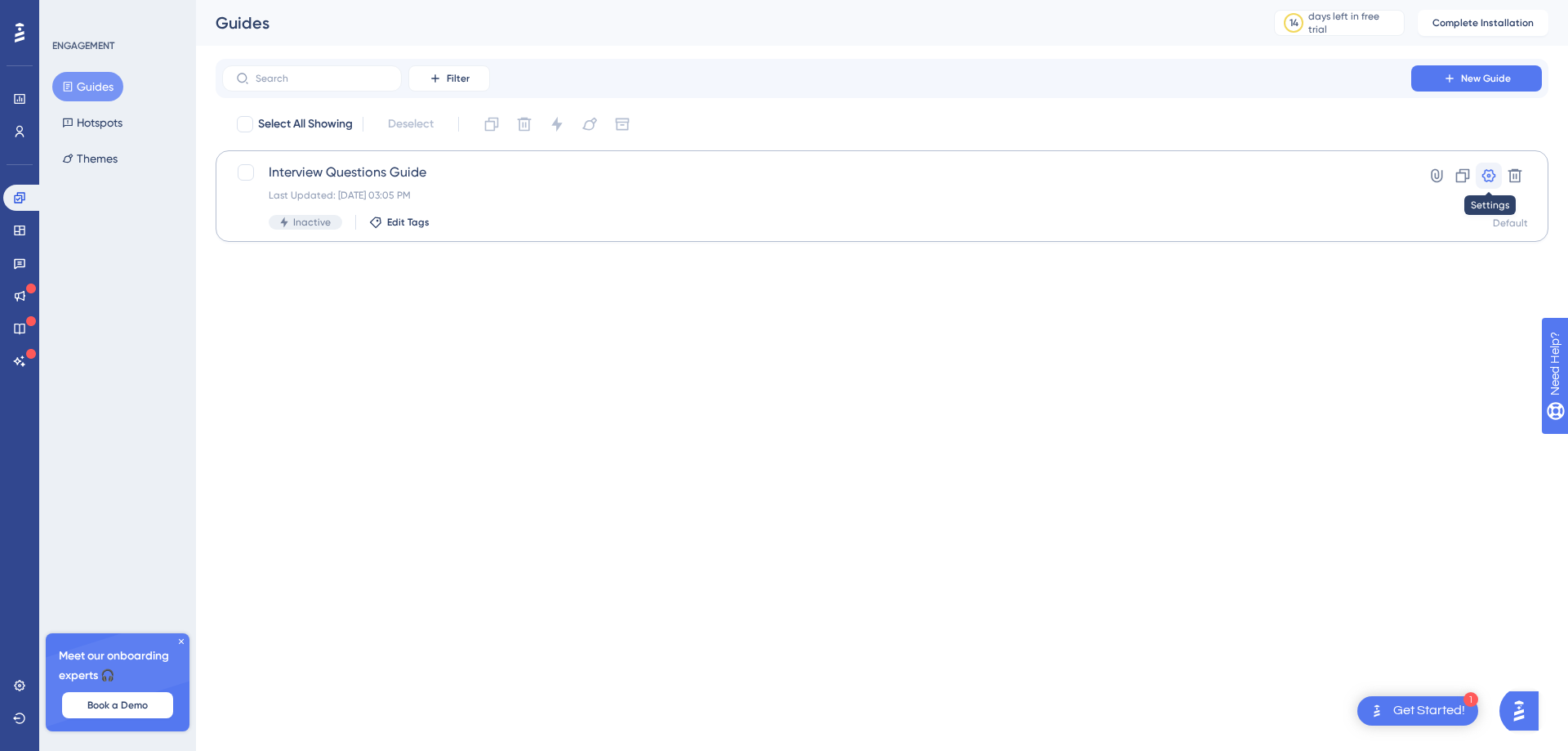
click at [1493, 176] on icon at bounding box center [1488, 175] width 16 height 16
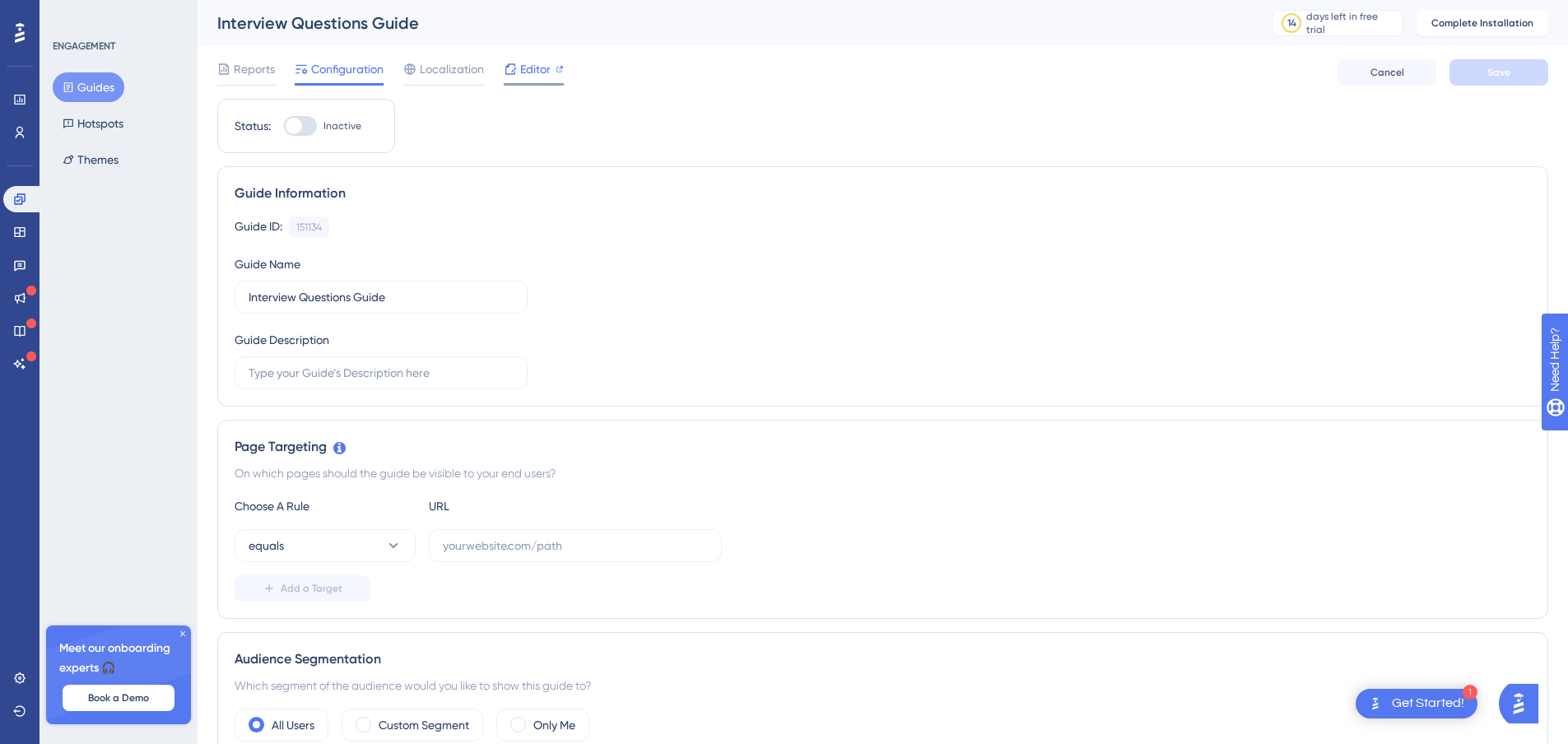
click at [509, 69] on icon at bounding box center [510, 69] width 13 height 13
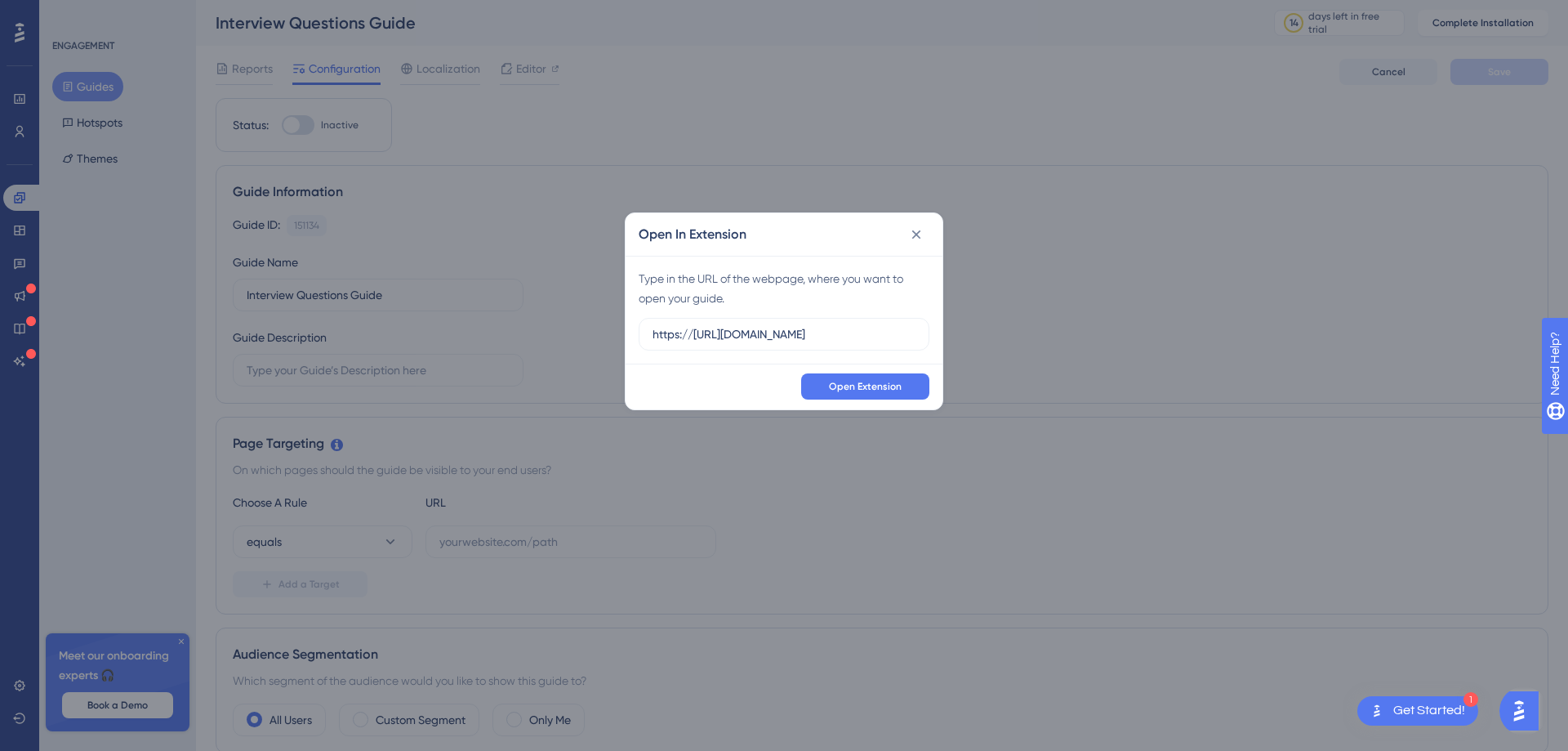
drag, startPoint x: 798, startPoint y: 328, endPoint x: 303, endPoint y: 323, distance: 495.0
click at [303, 323] on div "Open In Extension Type in the URL of the webpage, where you want to open your g…" at bounding box center [784, 375] width 1568 height 751
click at [704, 335] on input "https://https://tamuct-my.sharepoint.com/:w:/g/personal/lorena_gutierrez_tamuct…" at bounding box center [784, 334] width 263 height 18
drag, startPoint x: 691, startPoint y: 333, endPoint x: 544, endPoint y: 335, distance: 147.0
click at [544, 335] on div "Open In Extension Type in the URL of the webpage, where you want to open your g…" at bounding box center [784, 375] width 1568 height 751
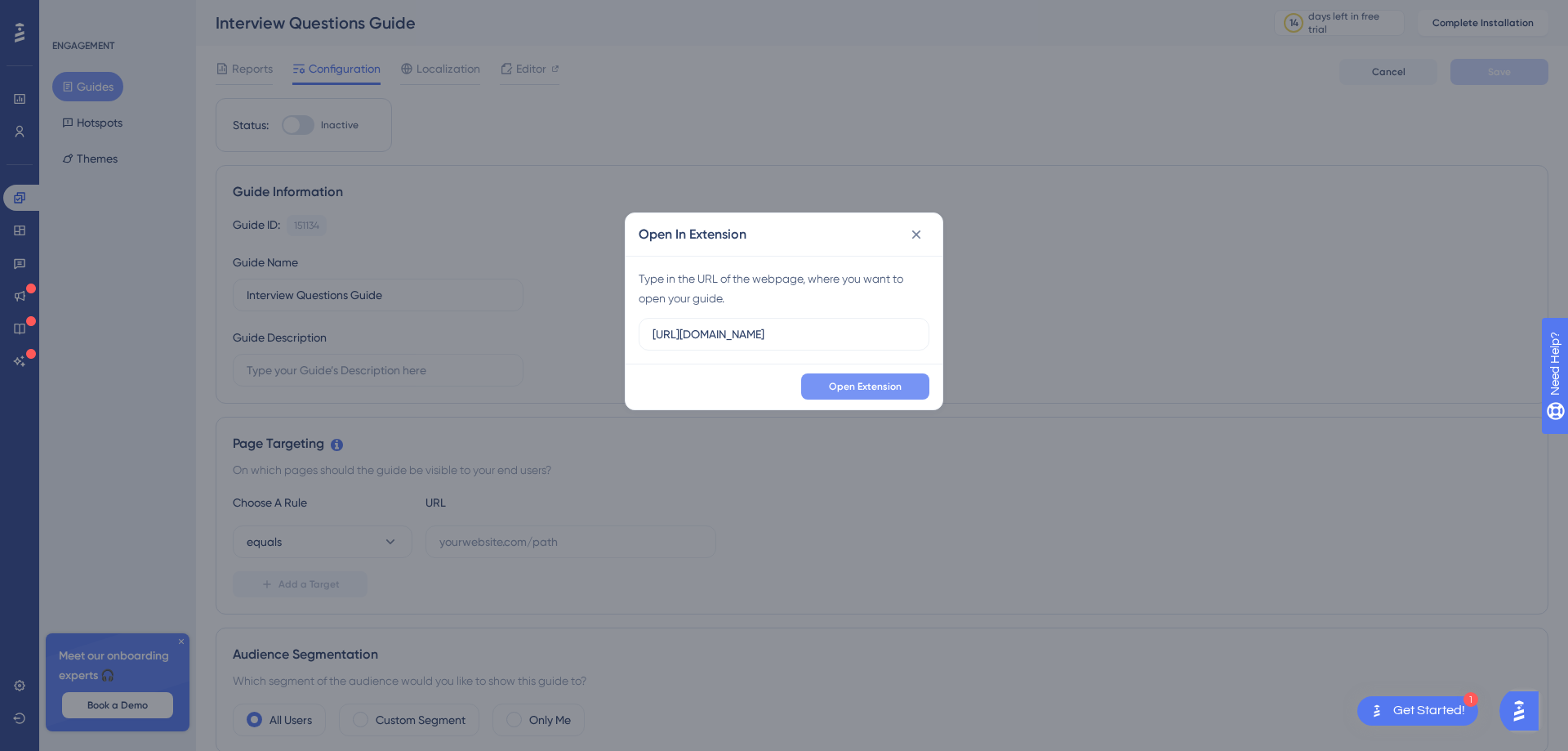
type input "https://tamuct-my.sharepoint.com/:w:/g/personal/lorena_gutierrez_tamuct_edu/Ea4…"
click at [807, 380] on button "Open Extension" at bounding box center [865, 386] width 128 height 26
click at [913, 235] on icon at bounding box center [915, 234] width 16 height 16
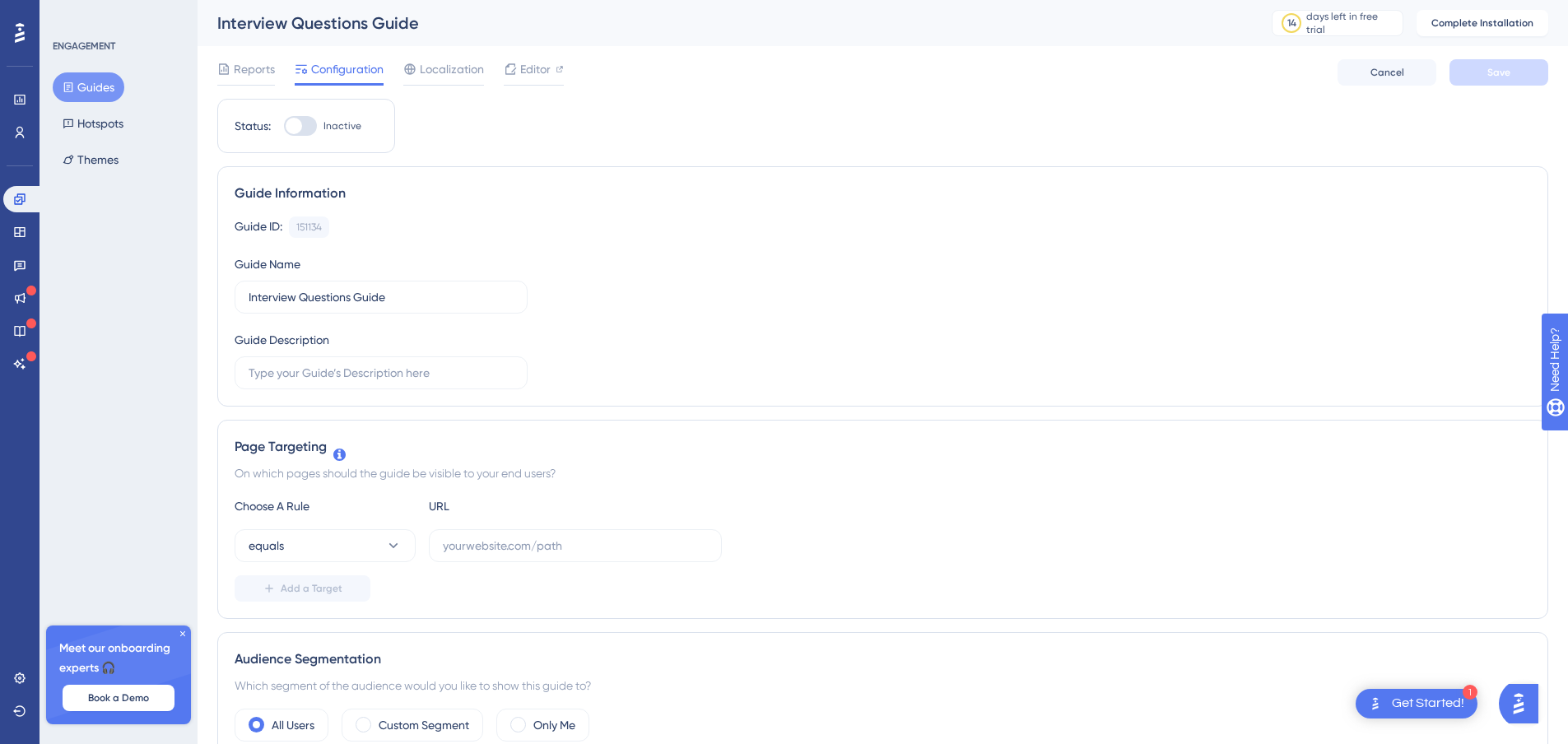
click at [516, 59] on div "Reports Configuration Localization Editor Cancel Save" at bounding box center [882, 73] width 1330 height 53
click at [516, 66] on icon at bounding box center [510, 69] width 13 height 13
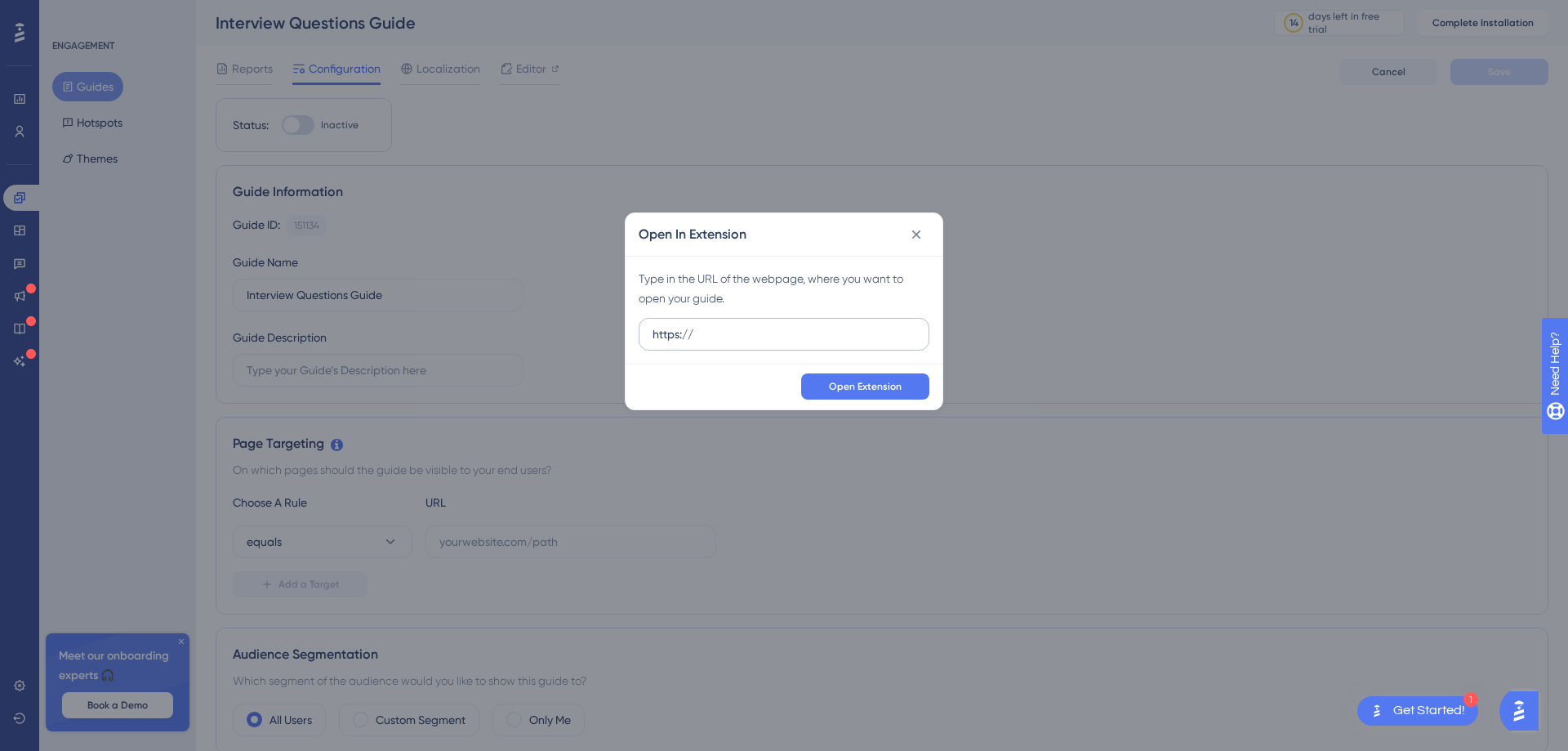
drag, startPoint x: 727, startPoint y: 331, endPoint x: 691, endPoint y: 333, distance: 36.1
click at [691, 333] on input "https://" at bounding box center [784, 334] width 263 height 18
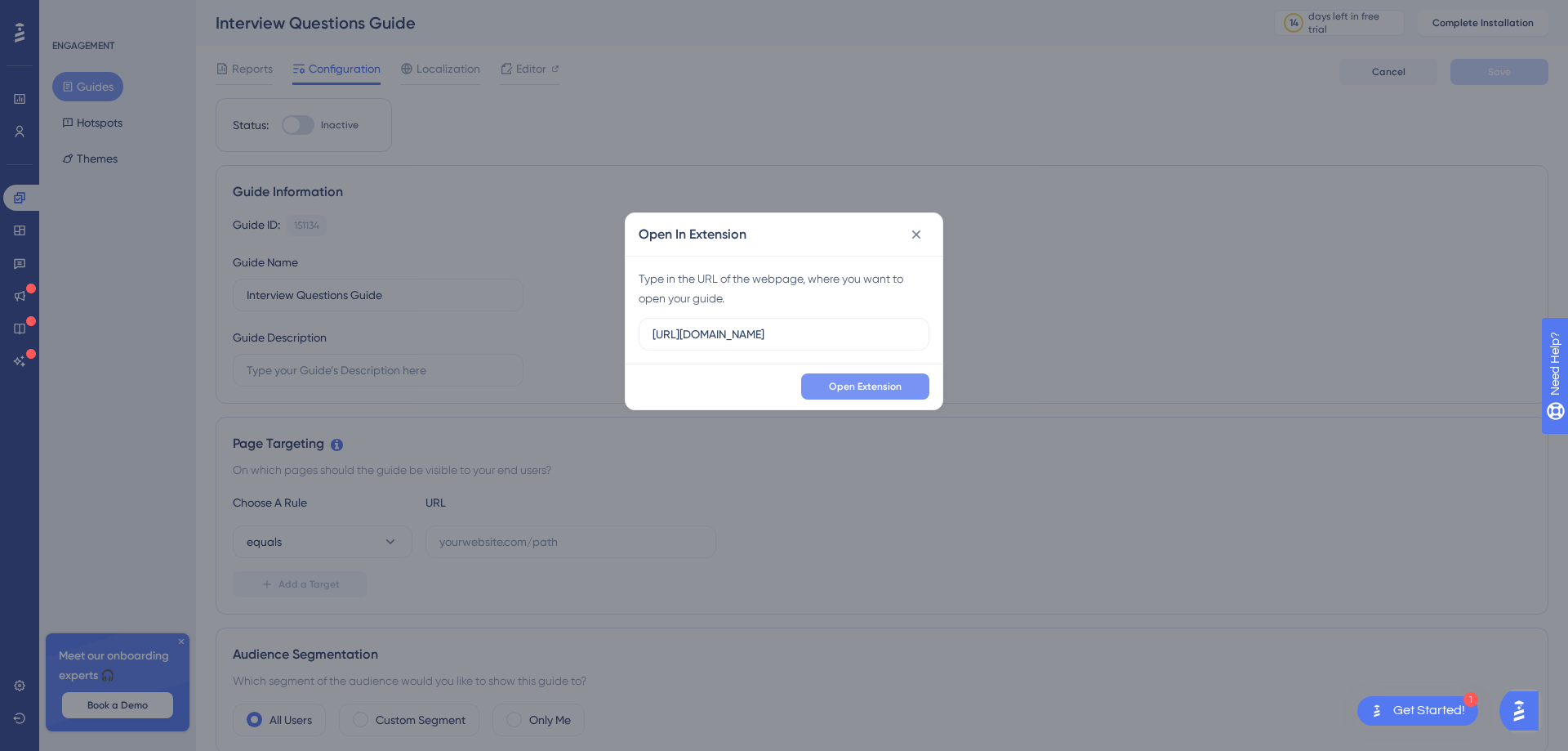
type input "https://tamuct-my.sharepoint.com/:w:/g/personal/lorena_gutierrez_tamuct_edu/Ea4…"
click at [874, 380] on span "Open Extension" at bounding box center [864, 386] width 72 height 13
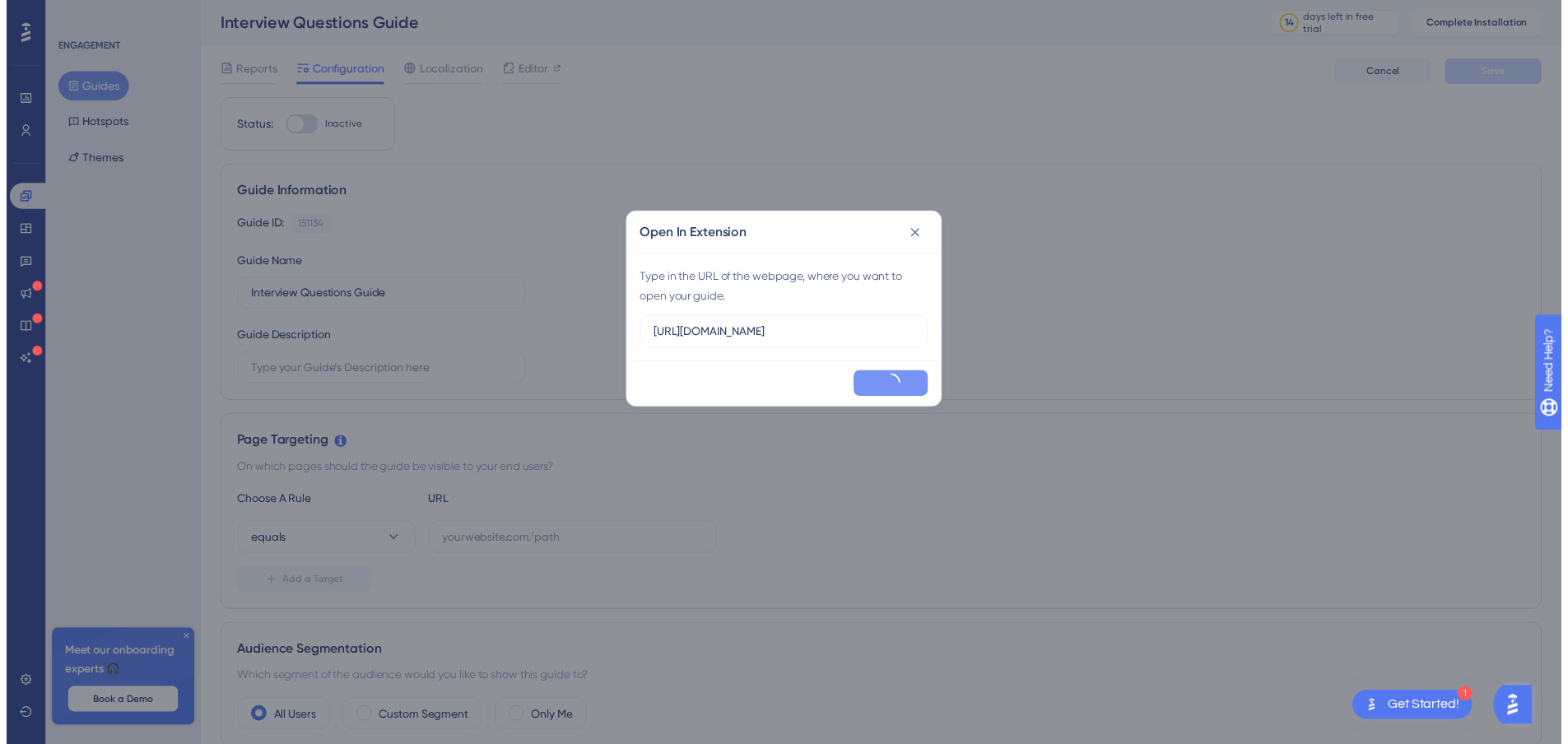
scroll to position [0, 0]
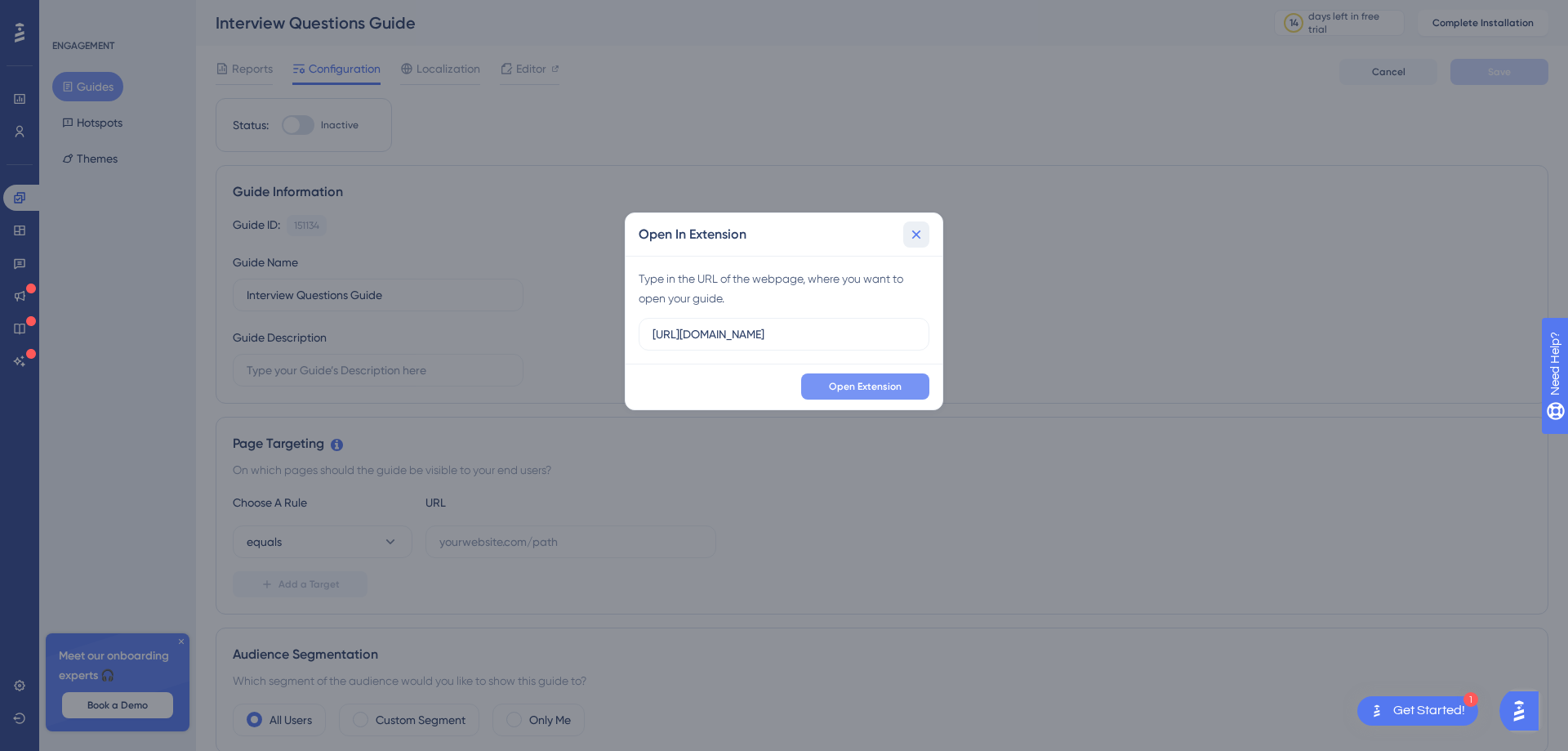
click at [919, 232] on icon at bounding box center [917, 234] width 9 height 9
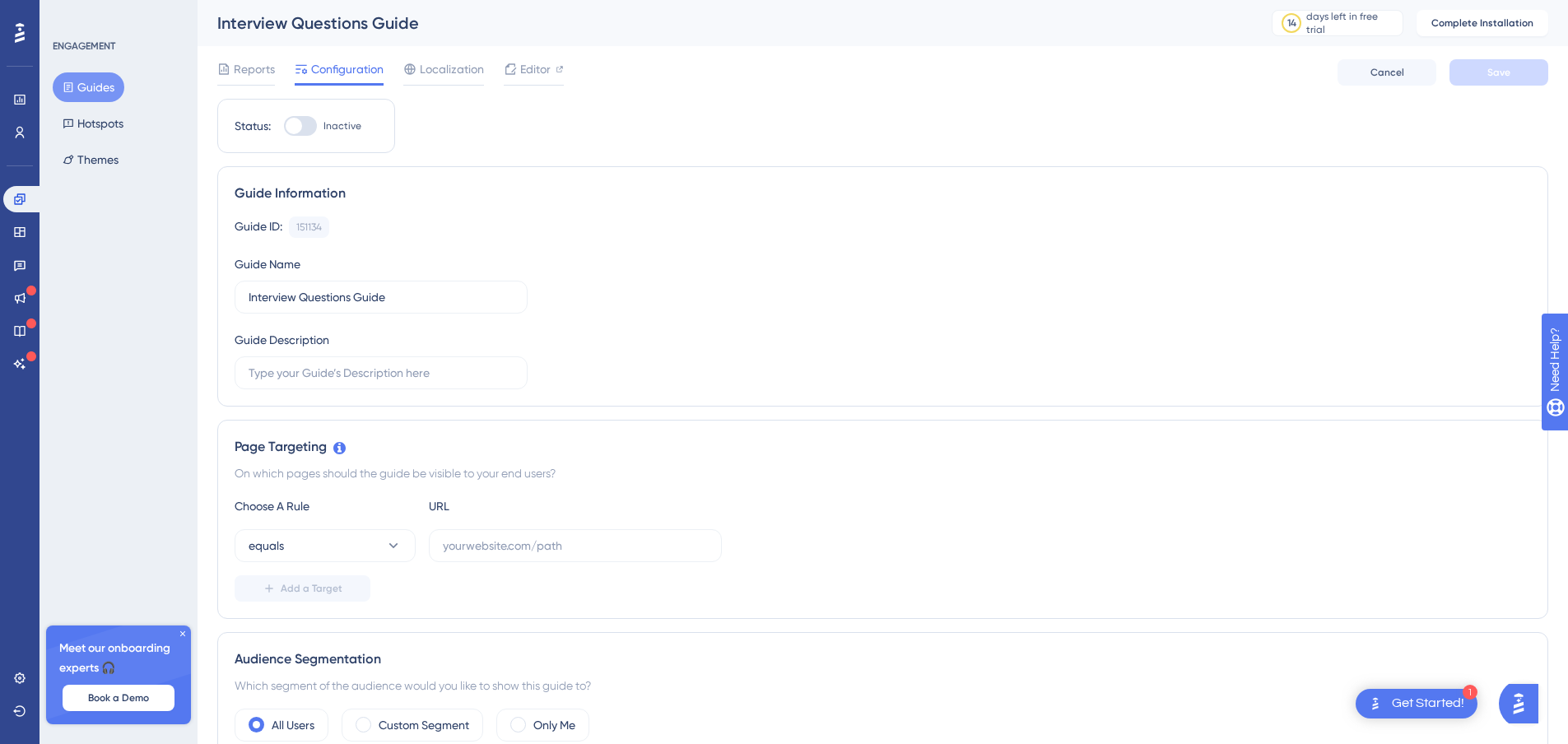
click at [461, 56] on div "Reports Configuration Localization Editor Cancel Save" at bounding box center [882, 73] width 1330 height 53
click at [461, 72] on span "Localization" at bounding box center [452, 69] width 64 height 20
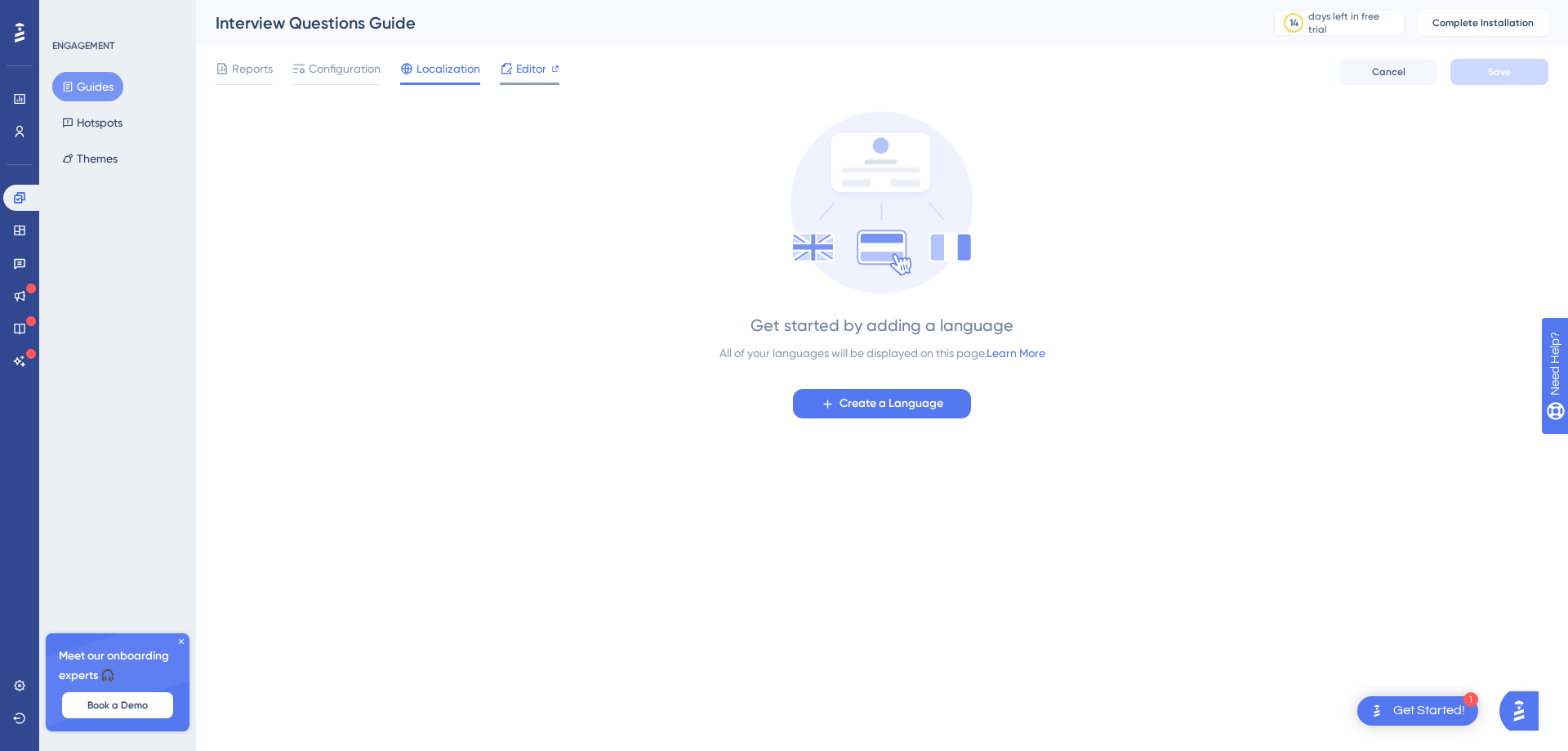
click at [541, 65] on span "Editor" at bounding box center [531, 69] width 30 height 20
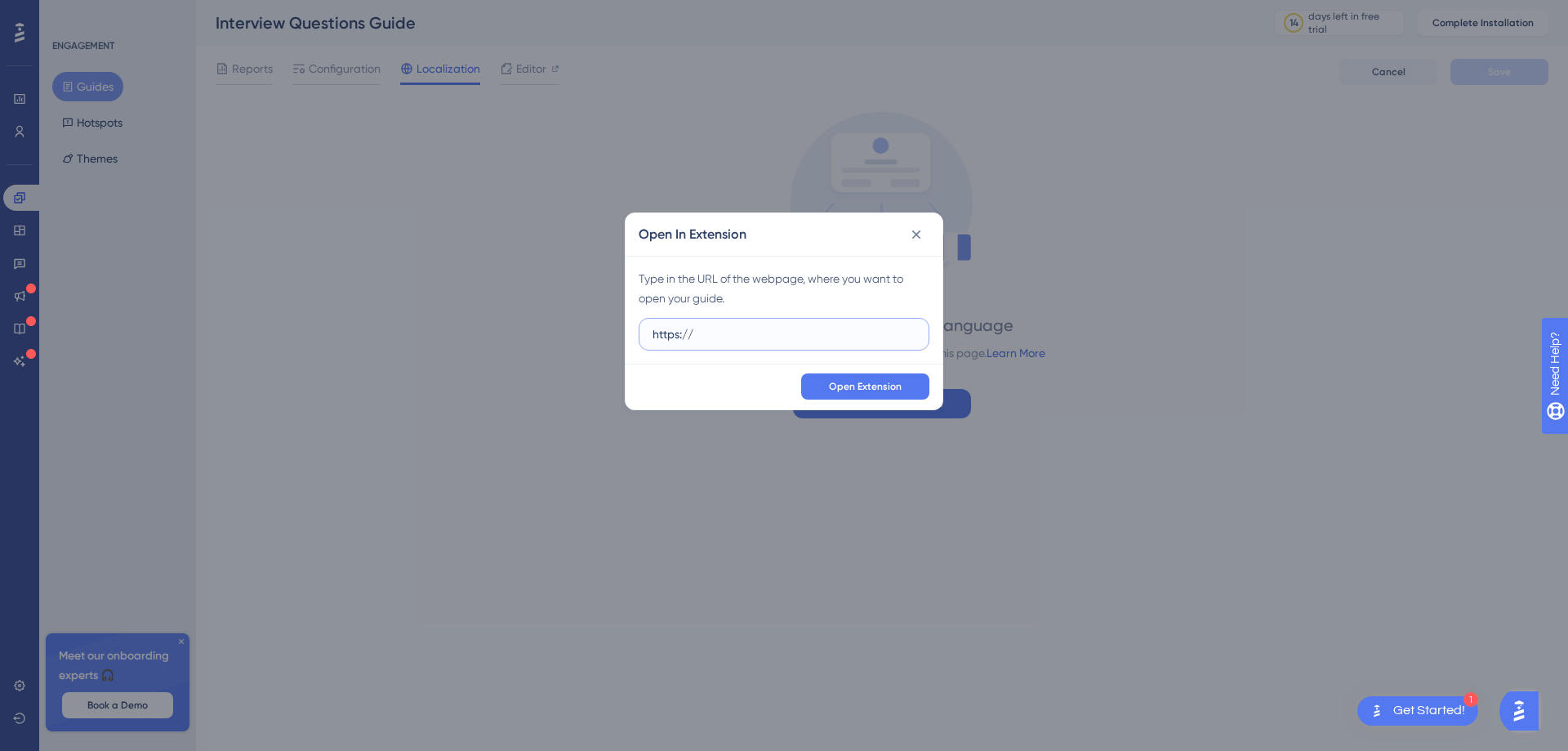
click at [753, 330] on input "https://" at bounding box center [784, 334] width 263 height 18
paste input "tamuct-my.sharepoint.com/:w:/r/personal/lorena_gutierrez_tamuct_edu/_layouts/15…"
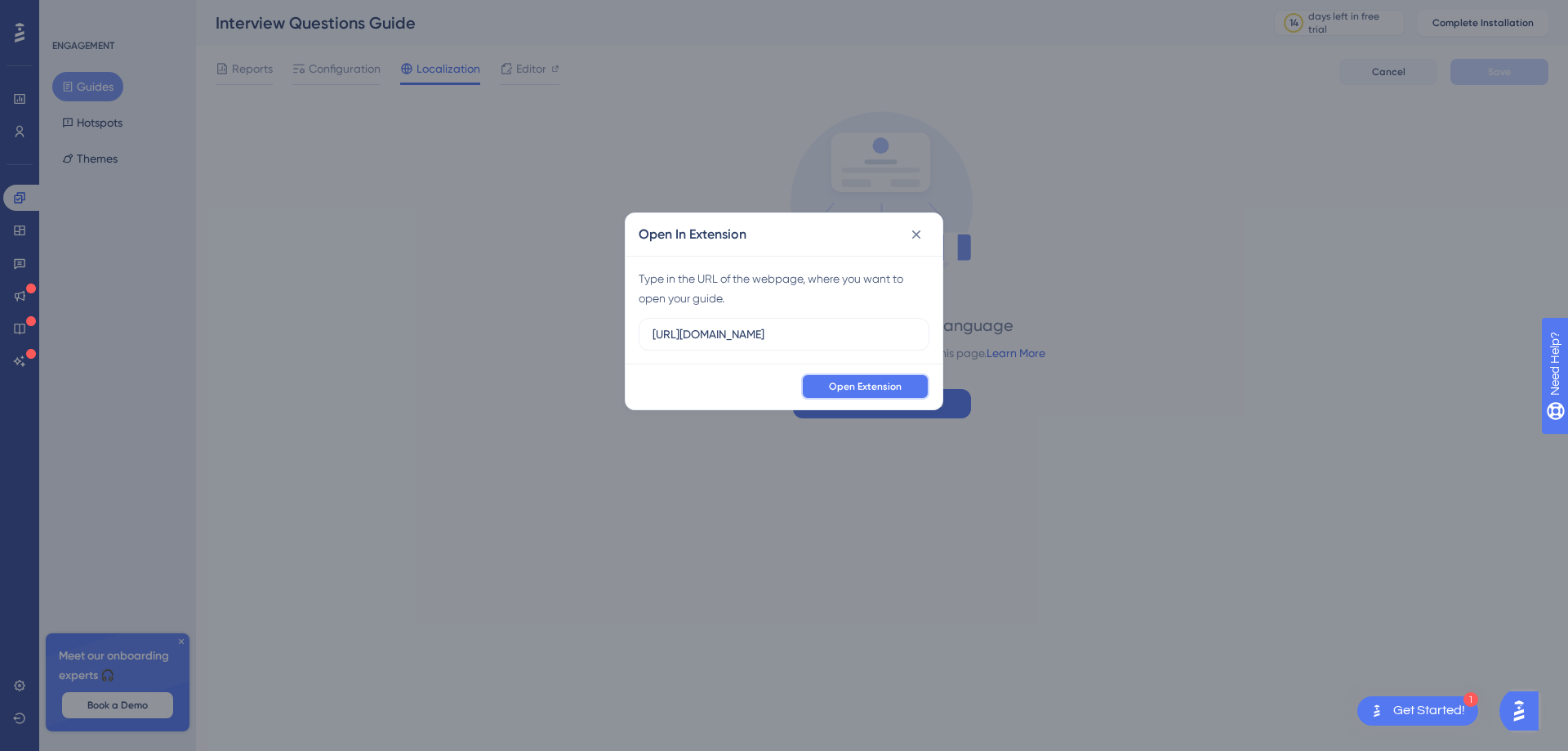
click at [837, 393] on button "Open Extension" at bounding box center [865, 386] width 128 height 26
click at [847, 326] on input "https://tamuct-my.sharepoint.com/:w:/r/personal/lorena_gutierrez_tamuct_edu/_la…" at bounding box center [784, 334] width 263 height 18
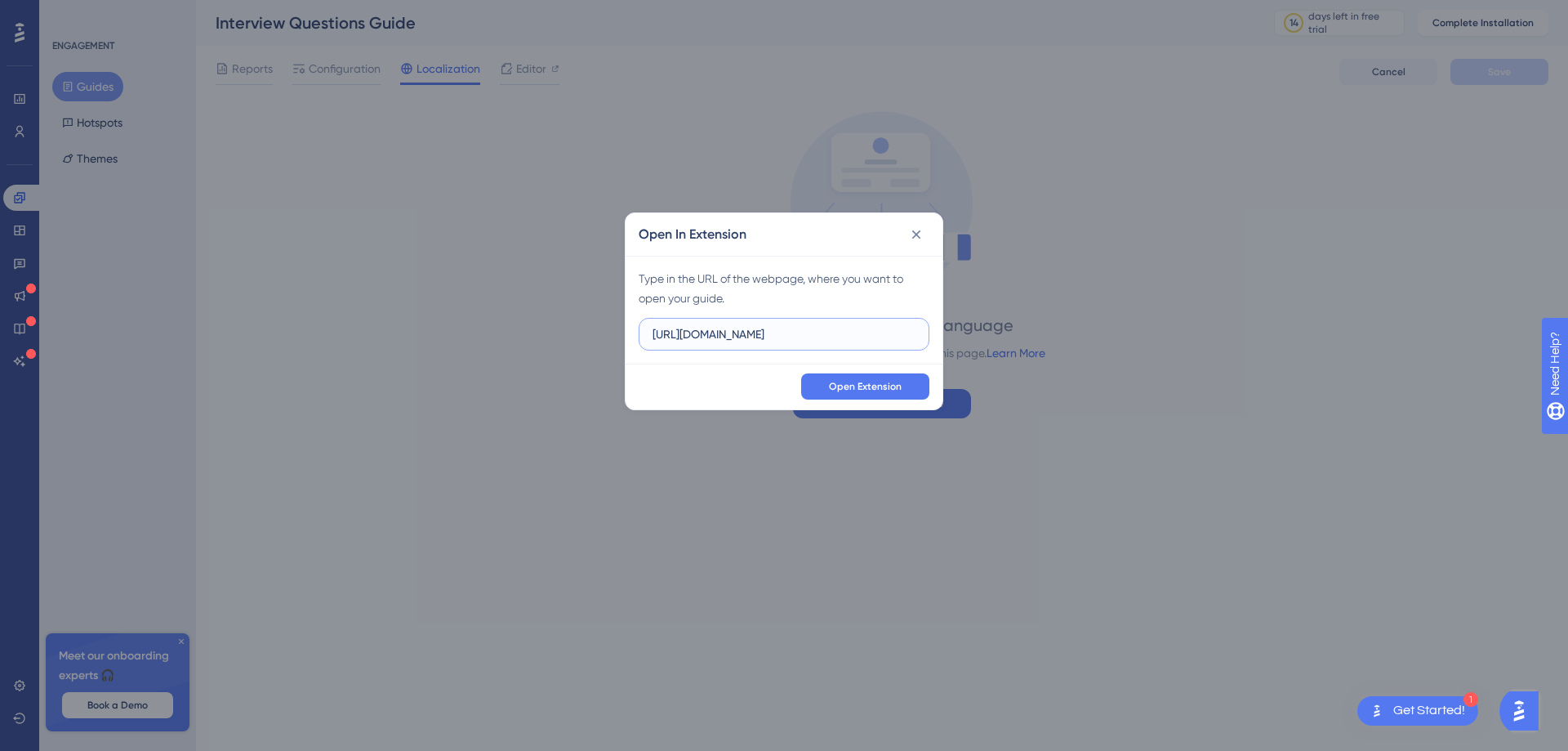
paste input "Documents/Interview%20Questions%20Guide%20-%20With%20macros.docm?d=w0eb59368632…"
type input "https://tamuct-my.sharepoint.com/:w:/r/personal/lorena_gutierrez_tamuct_edu/Doc…"
click at [859, 378] on button "Open Extension" at bounding box center [865, 386] width 128 height 26
